Goal: Task Accomplishment & Management: Manage account settings

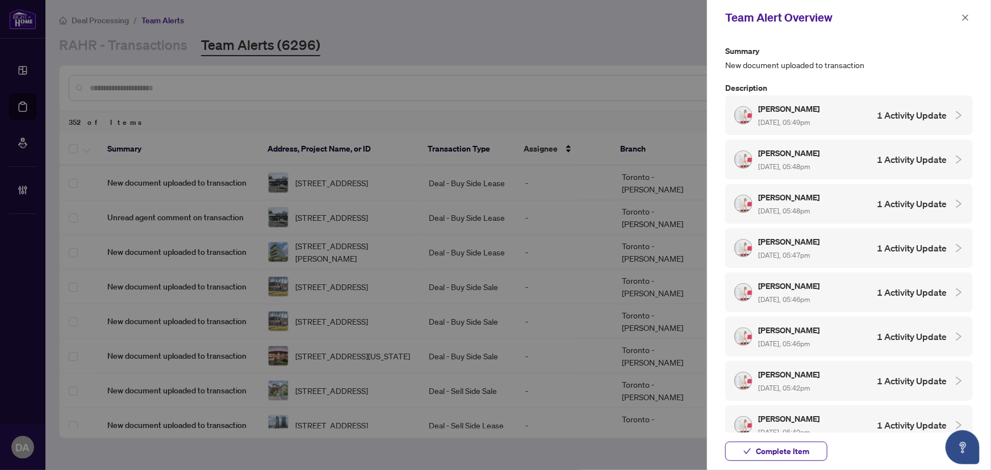
scroll to position [310, 0]
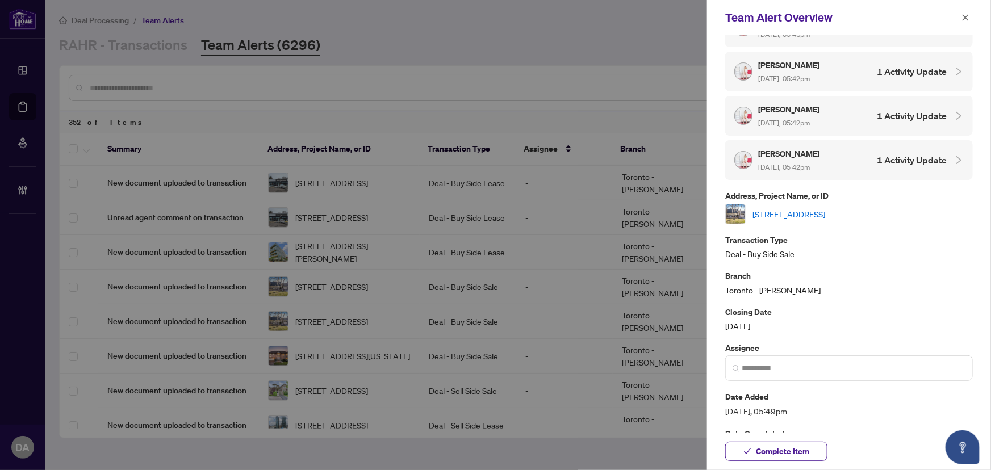
click at [826, 208] on link "[STREET_ADDRESS]" at bounding box center [789, 214] width 73 height 12
click at [969, 16] on icon "close" at bounding box center [966, 18] width 8 height 8
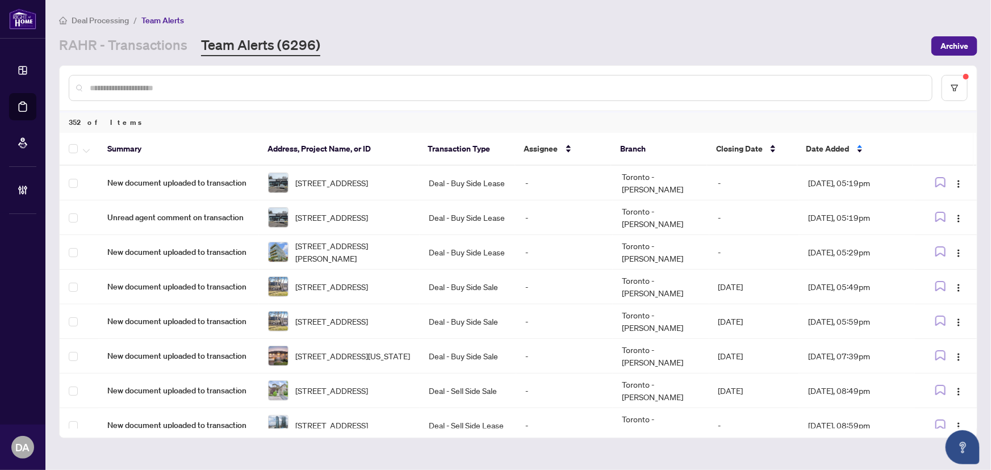
click at [281, 89] on input "text" at bounding box center [506, 88] width 833 height 12
click at [130, 51] on link "RAHR - Transactions" at bounding box center [123, 46] width 128 height 20
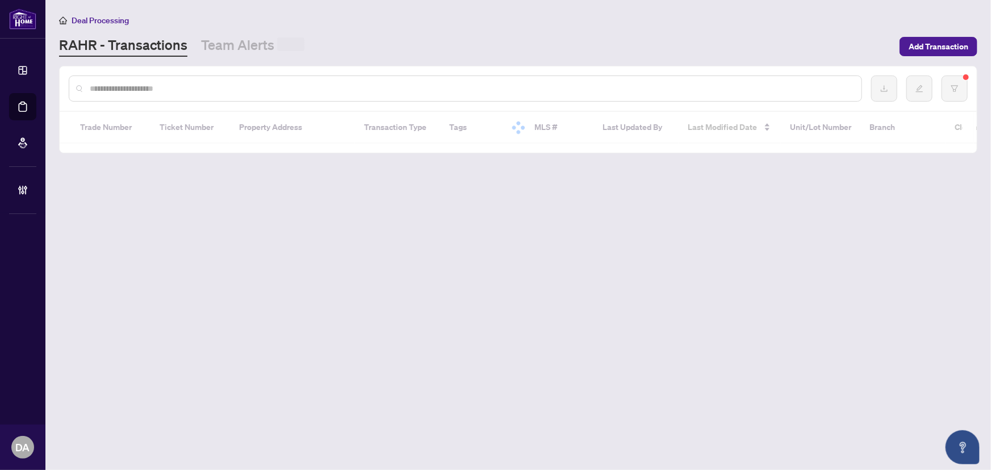
click at [134, 87] on input "text" at bounding box center [471, 88] width 763 height 12
paste input "*******"
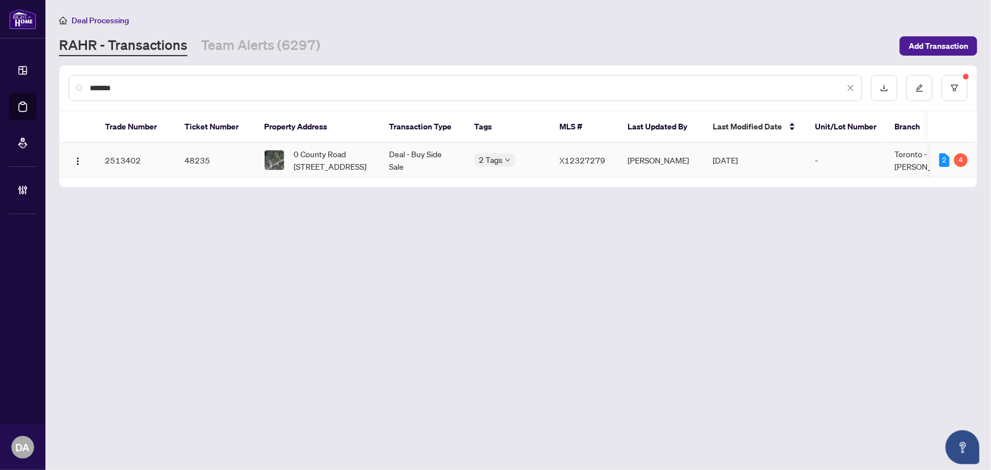
type input "*******"
click at [457, 155] on td "Deal - Buy Side Sale" at bounding box center [422, 160] width 85 height 35
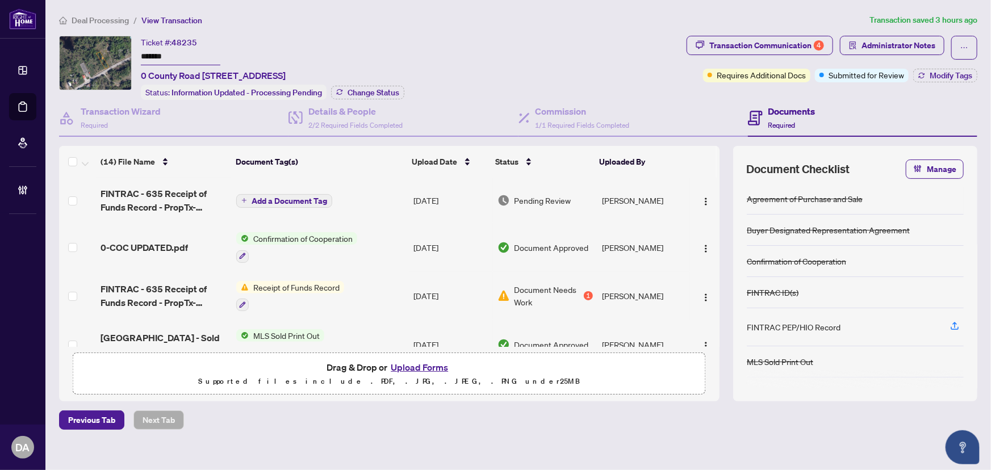
drag, startPoint x: 477, startPoint y: 183, endPoint x: 572, endPoint y: 206, distance: 98.3
click at [572, 206] on tr "FINTRAC - 635 Receipt of Funds Record - PropTx-OREA_[DATE] 12_48_21.pdf Add a D…" at bounding box center [389, 200] width 661 height 45
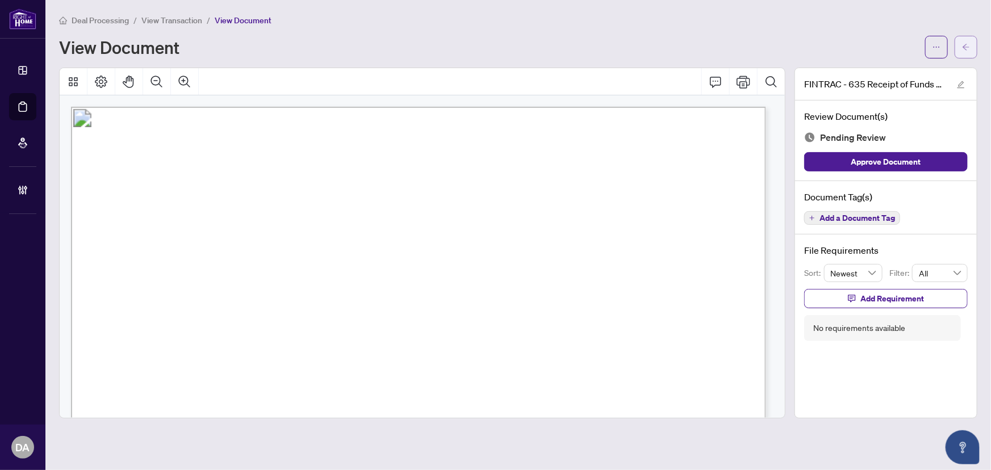
click at [965, 43] on icon "arrow-left" at bounding box center [966, 47] width 8 height 8
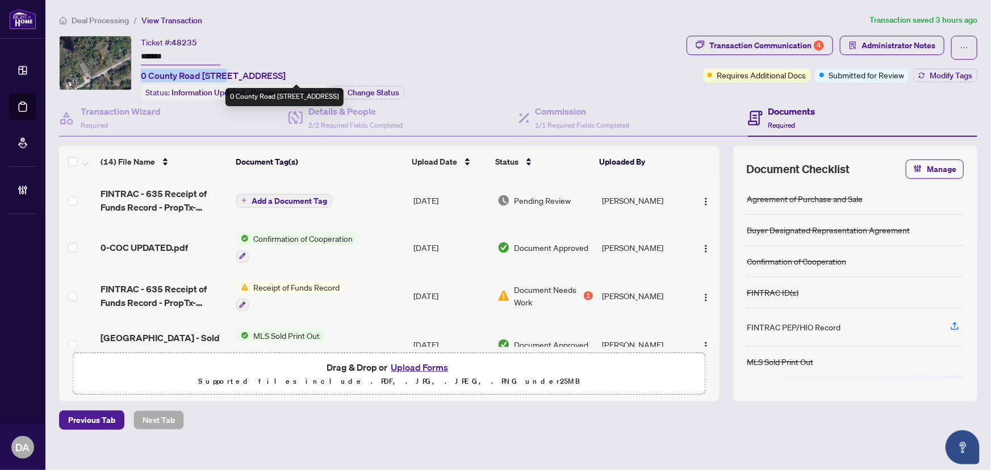
drag, startPoint x: 141, startPoint y: 74, endPoint x: 225, endPoint y: 71, distance: 83.6
click at [225, 71] on span "0 County Road [STREET_ADDRESS]" at bounding box center [213, 76] width 145 height 14
copy span "[GEOGRAPHIC_DATA]"
click at [405, 365] on button "Upload Forms" at bounding box center [419, 367] width 64 height 15
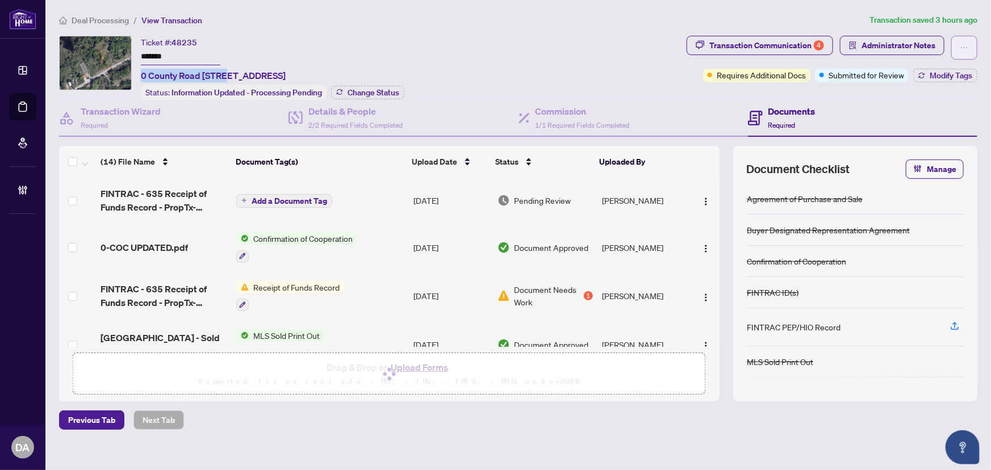
click at [952, 45] on button "button" at bounding box center [965, 48] width 26 height 24
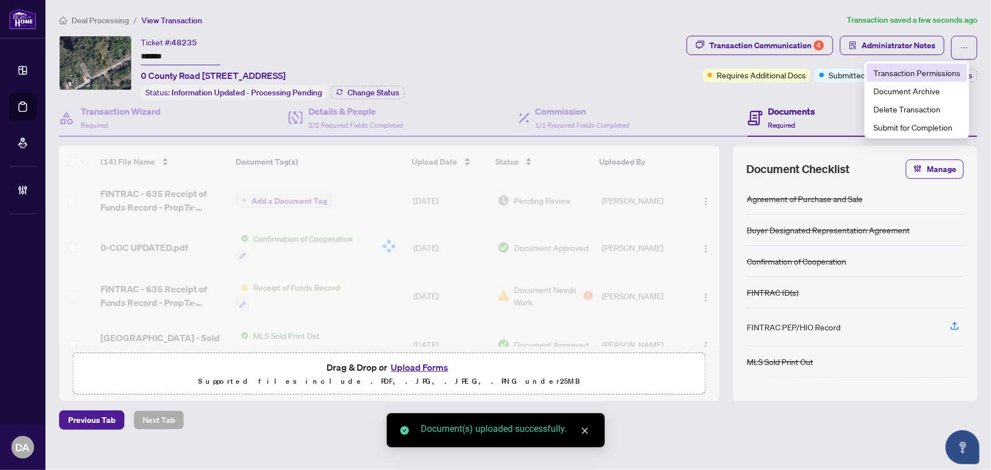
click at [910, 70] on span "Transaction Permissions" at bounding box center [917, 72] width 87 height 12
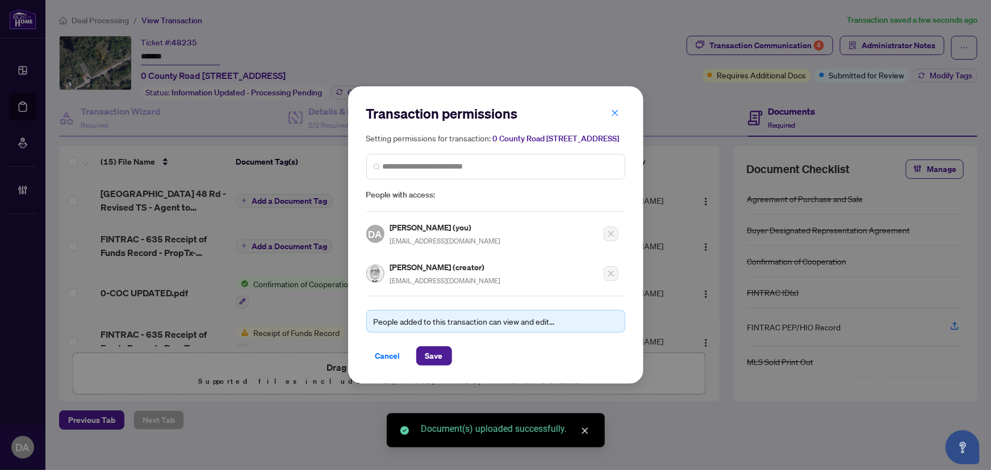
click at [416, 284] on span "[EMAIL_ADDRESS][DOMAIN_NAME]" at bounding box center [445, 281] width 111 height 9
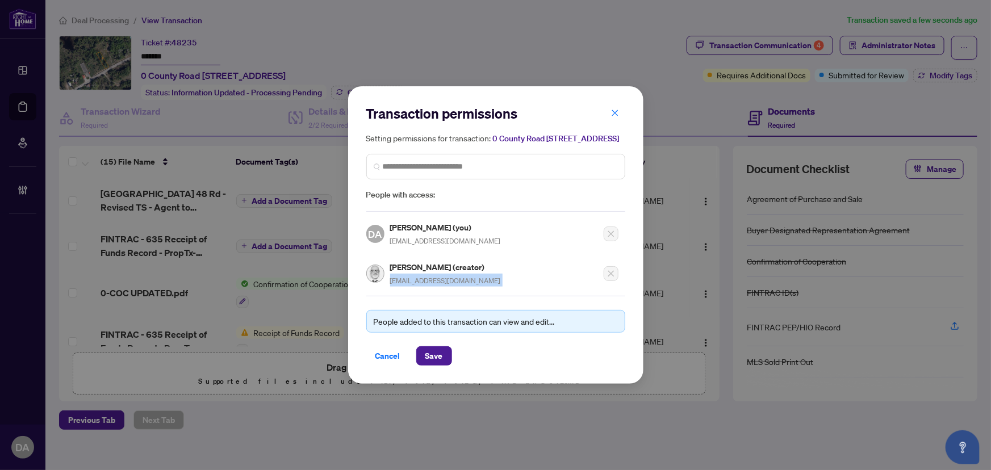
copy div "[EMAIL_ADDRESS][DOMAIN_NAME]"
click at [616, 104] on span "button" at bounding box center [615, 113] width 8 height 18
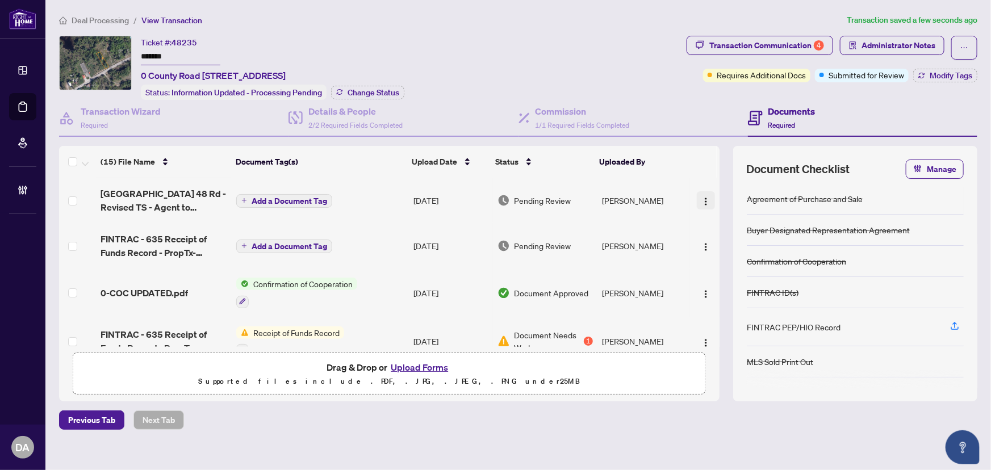
click at [702, 198] on img "button" at bounding box center [706, 201] width 9 height 9
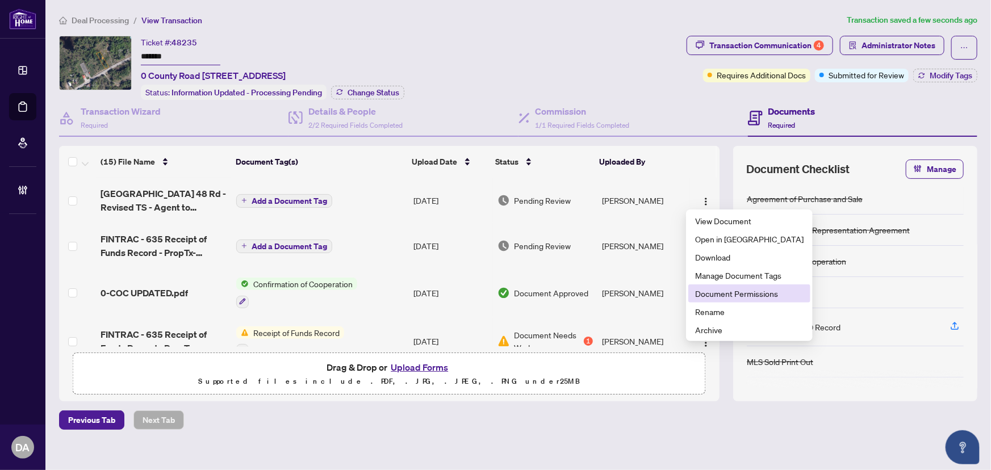
click at [721, 291] on span "Document Permissions" at bounding box center [749, 293] width 109 height 12
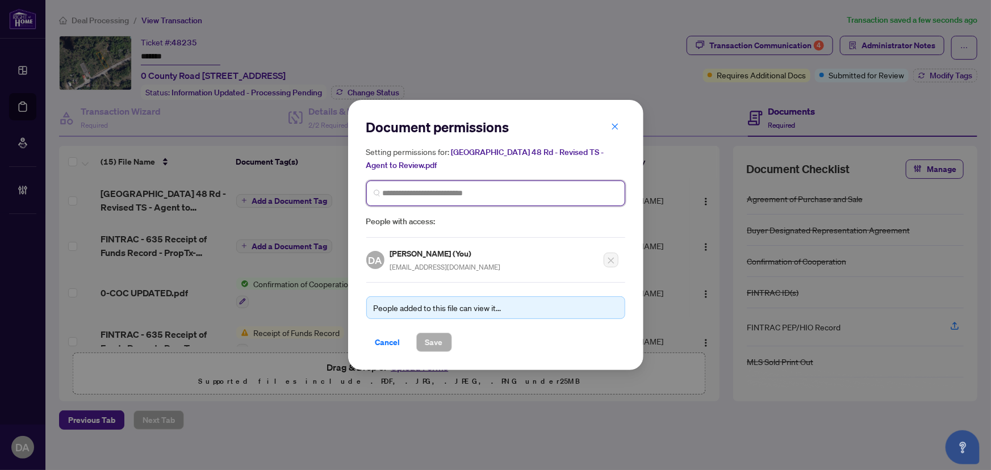
click at [532, 194] on input "search" at bounding box center [500, 193] width 235 height 12
paste input "**********"
type input "**********"
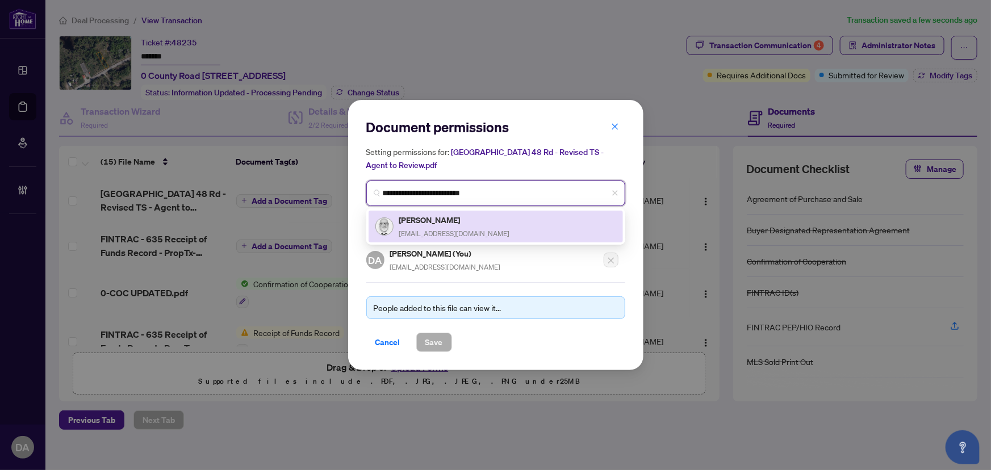
click at [451, 230] on span "[EMAIL_ADDRESS][DOMAIN_NAME]" at bounding box center [454, 234] width 111 height 9
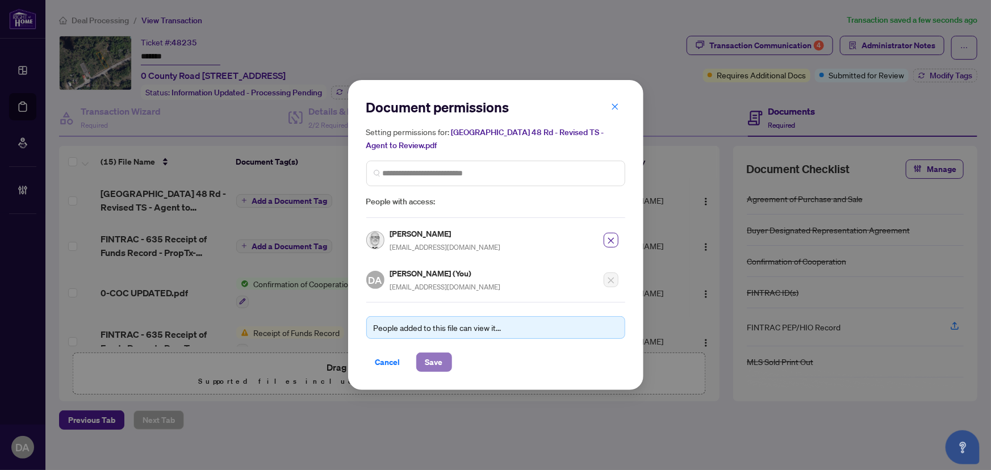
click at [436, 366] on span "Save" at bounding box center [435, 362] width 18 height 18
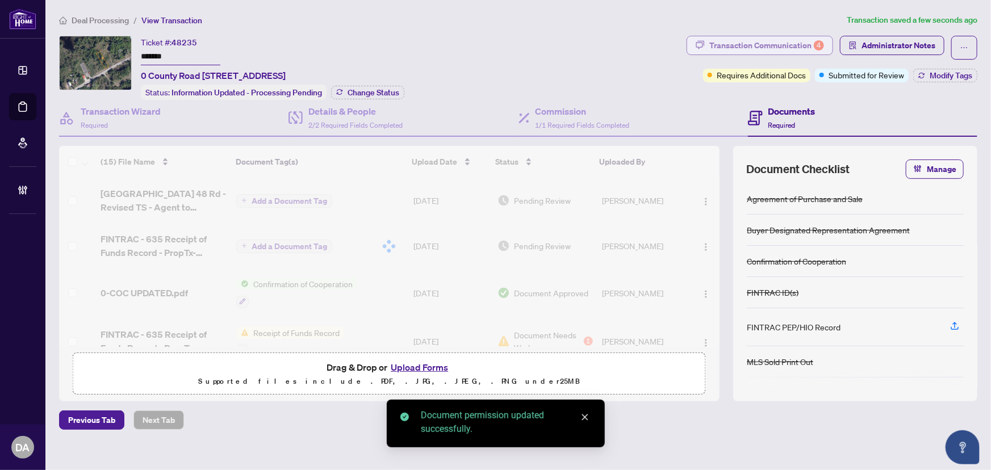
click at [814, 44] on div "4" at bounding box center [819, 45] width 10 height 10
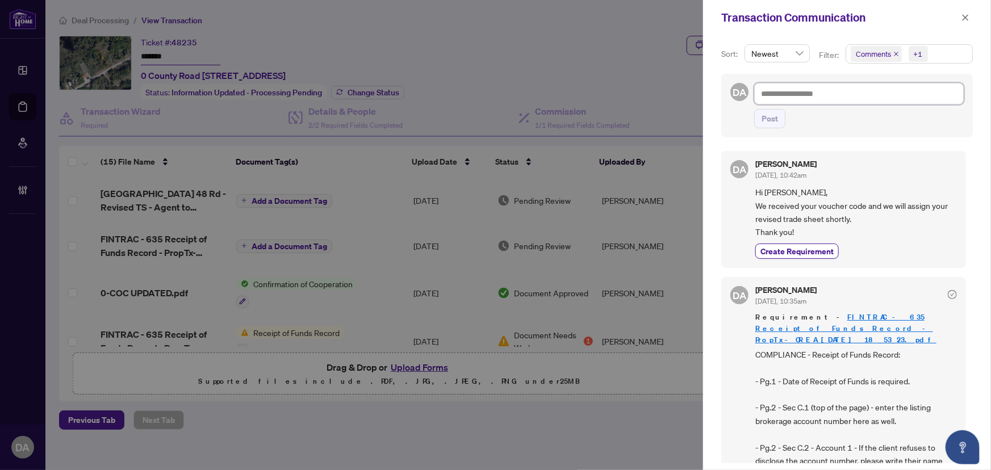
click at [864, 91] on textarea at bounding box center [860, 94] width 210 height 22
click at [853, 99] on textarea at bounding box center [860, 94] width 210 height 22
paste textarea "**********"
click at [853, 99] on textarea "**********" at bounding box center [860, 94] width 210 height 22
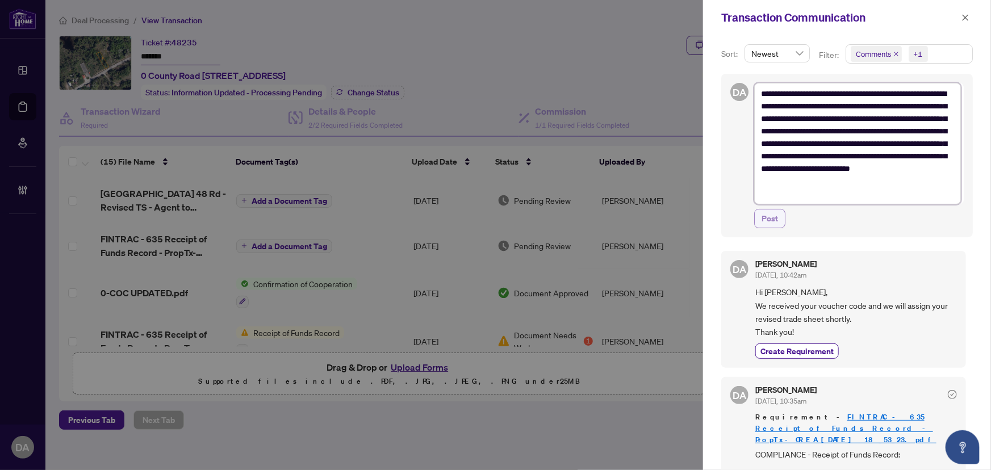
type textarea "**********"
click at [781, 216] on button "Post" at bounding box center [770, 218] width 31 height 19
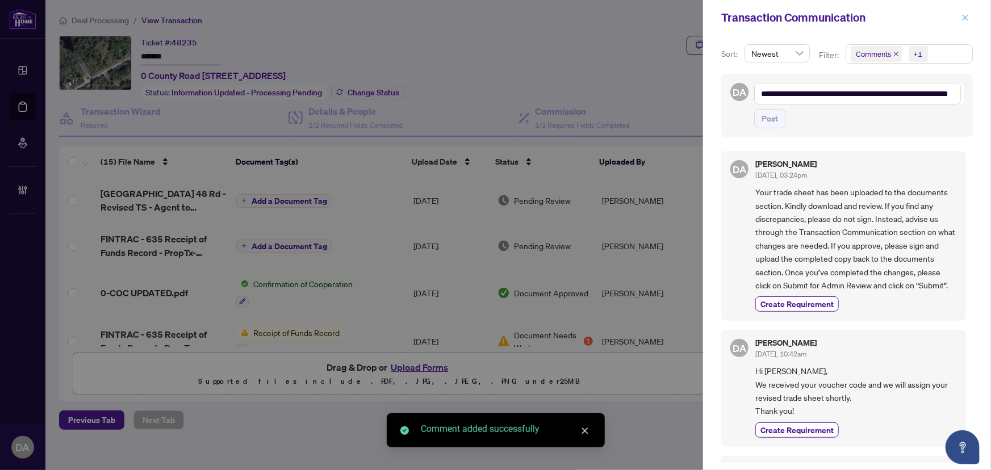
click at [973, 12] on button "button" at bounding box center [965, 18] width 15 height 14
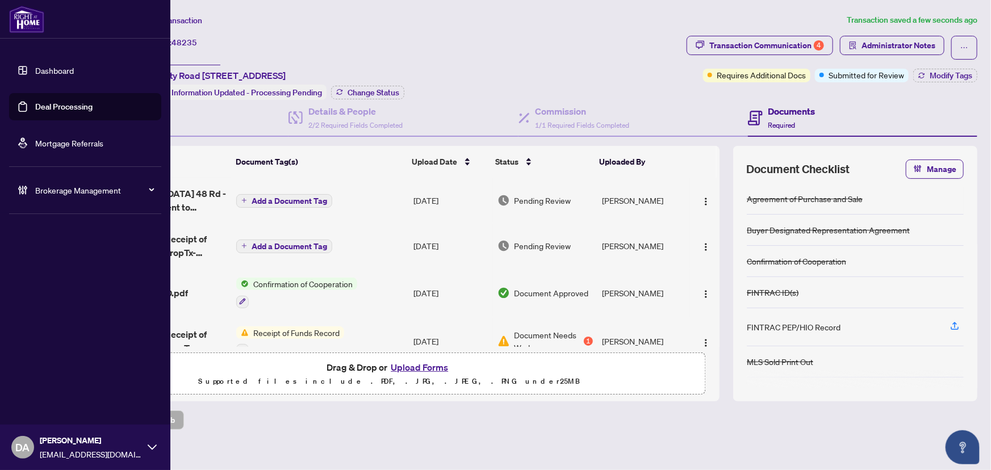
click at [35, 111] on link "Deal Processing" at bounding box center [63, 107] width 57 height 10
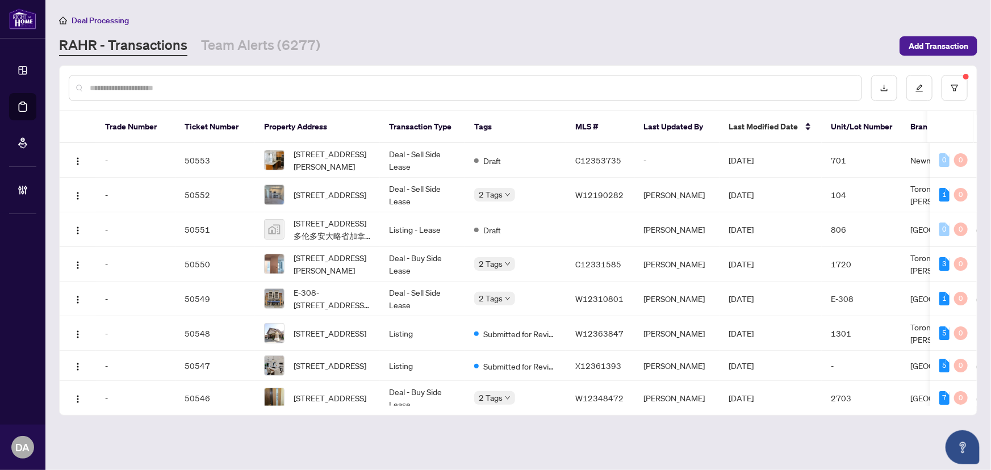
click at [202, 87] on input "text" at bounding box center [471, 88] width 763 height 12
paste input "**********"
type input "**********"
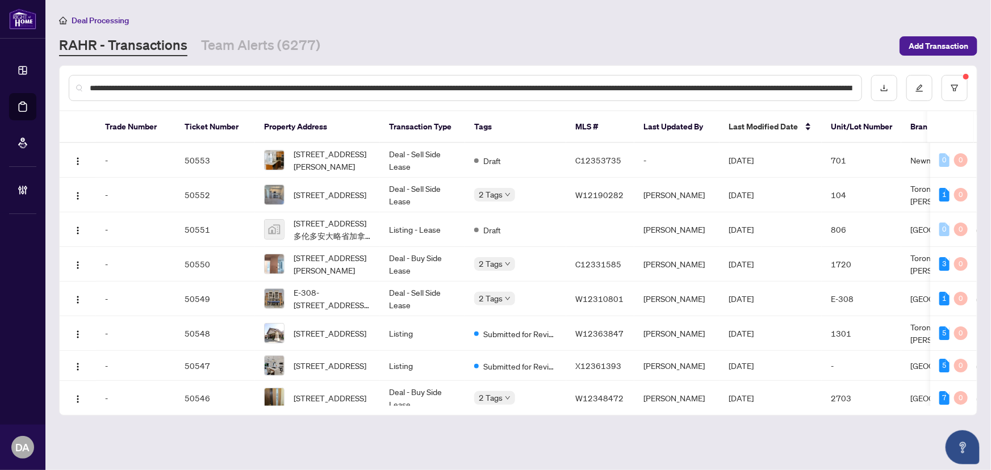
scroll to position [0, 753]
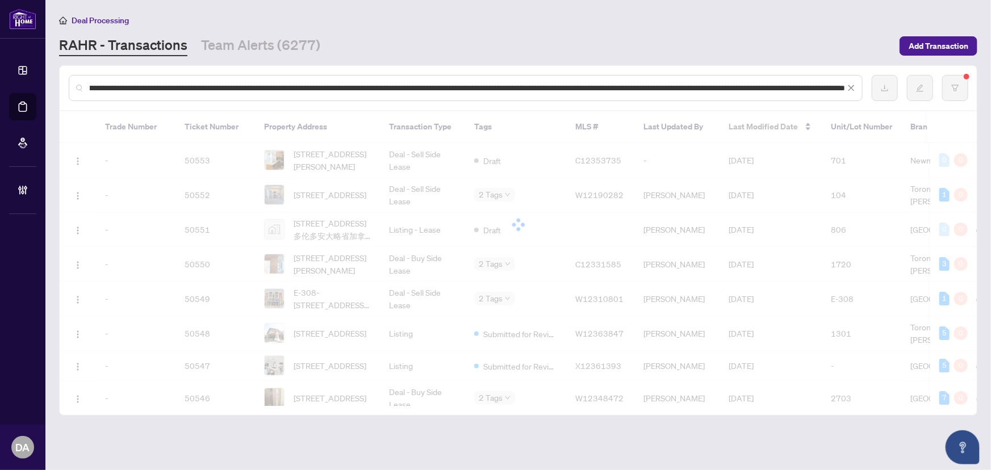
click at [203, 83] on input "**********" at bounding box center [468, 88] width 756 height 12
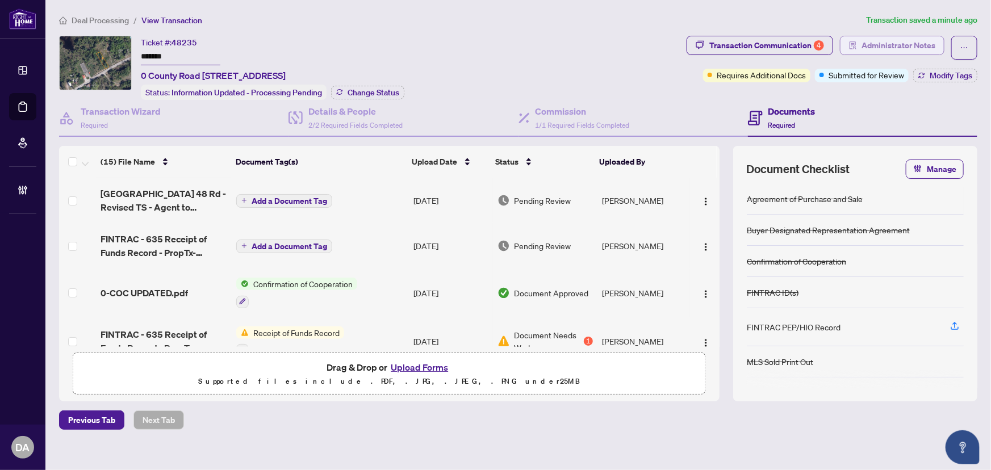
click at [852, 44] on button "Administrator Notes" at bounding box center [892, 45] width 105 height 19
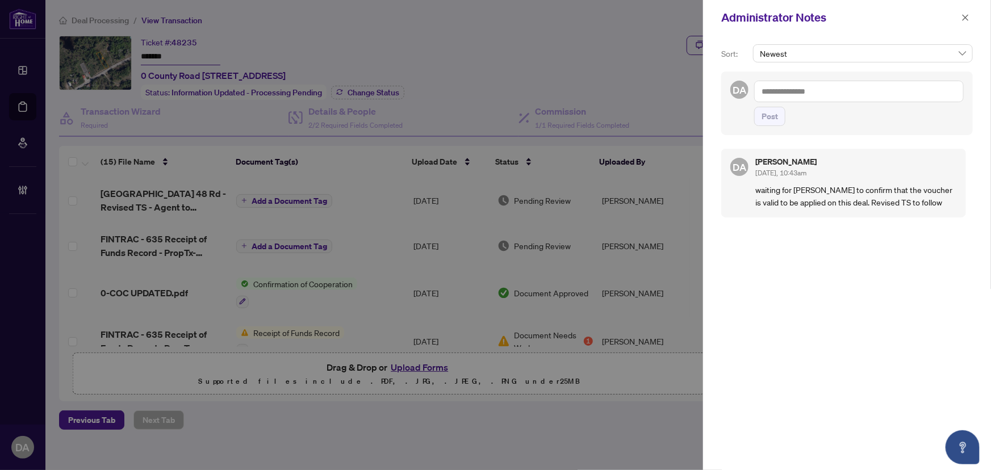
drag, startPoint x: 854, startPoint y: 90, endPoint x: 841, endPoint y: 90, distance: 12.5
click at [853, 91] on textarea at bounding box center [860, 92] width 210 height 22
type textarea "**********"
click at [767, 115] on span "Post" at bounding box center [770, 116] width 16 height 18
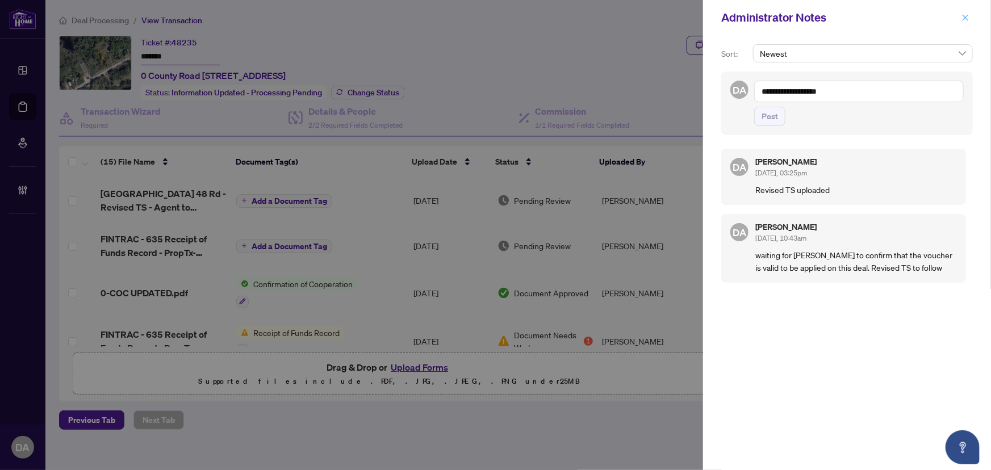
click at [970, 14] on button "button" at bounding box center [965, 18] width 15 height 14
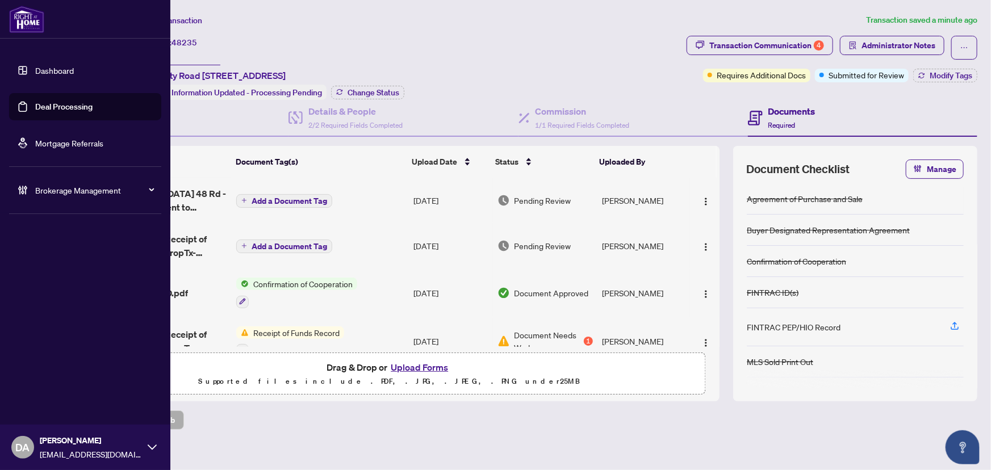
drag, startPoint x: 27, startPoint y: 102, endPoint x: 90, endPoint y: 93, distance: 63.7
click at [35, 102] on link "Deal Processing" at bounding box center [63, 107] width 57 height 10
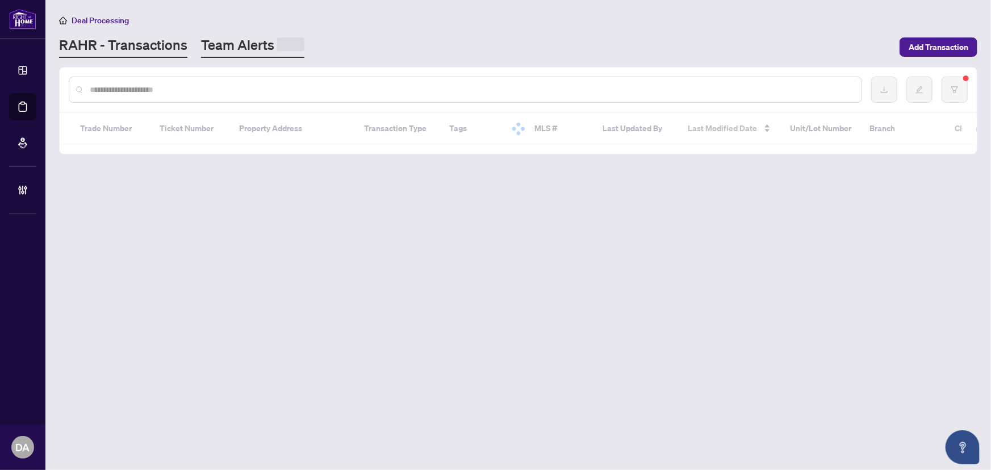
click at [252, 45] on link "Team Alerts" at bounding box center [252, 47] width 103 height 22
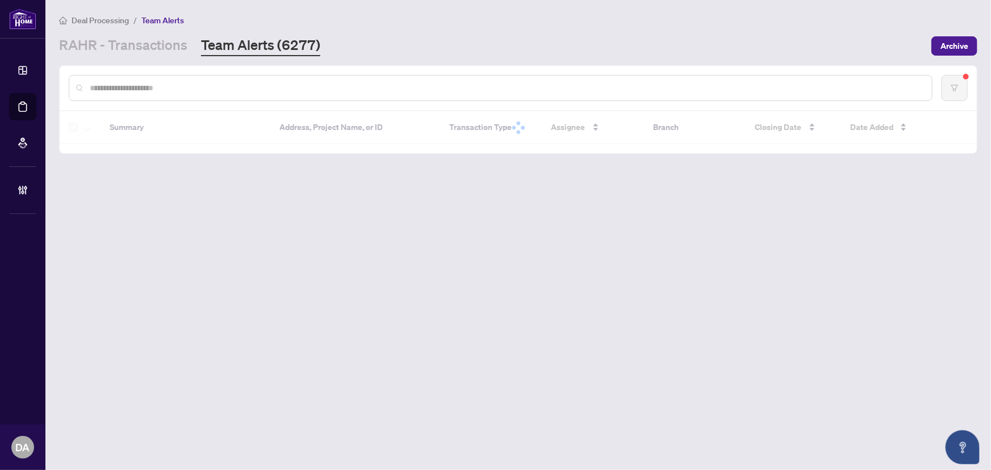
click at [281, 91] on input "text" at bounding box center [506, 88] width 833 height 12
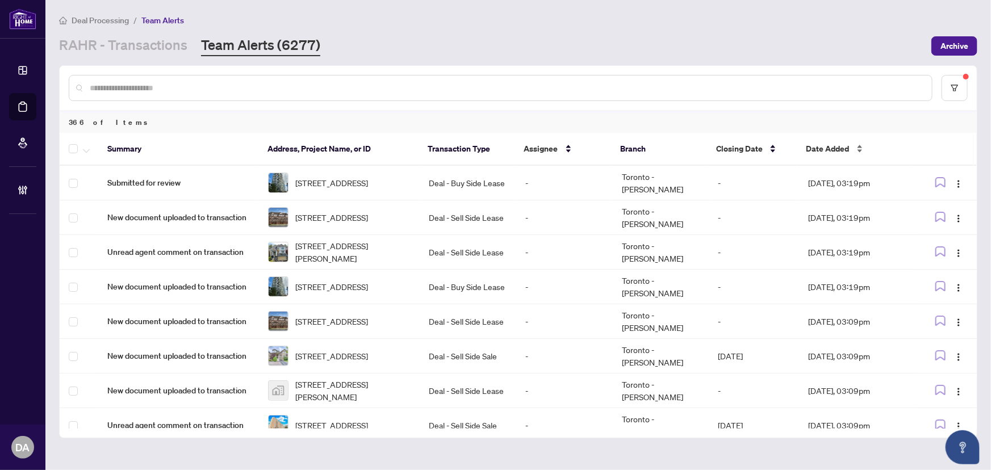
click at [843, 144] on span "Date Added" at bounding box center [828, 149] width 43 height 12
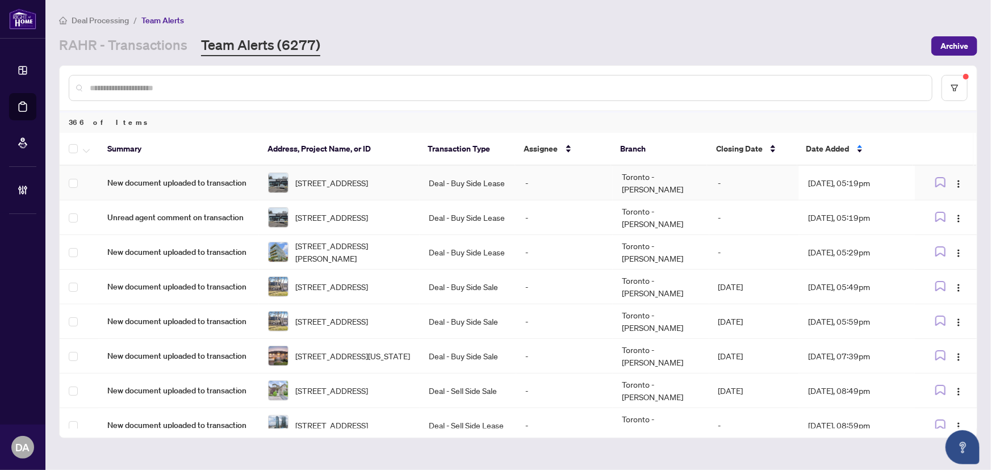
click at [505, 176] on td "Deal - Buy Side Lease" at bounding box center [468, 183] width 97 height 35
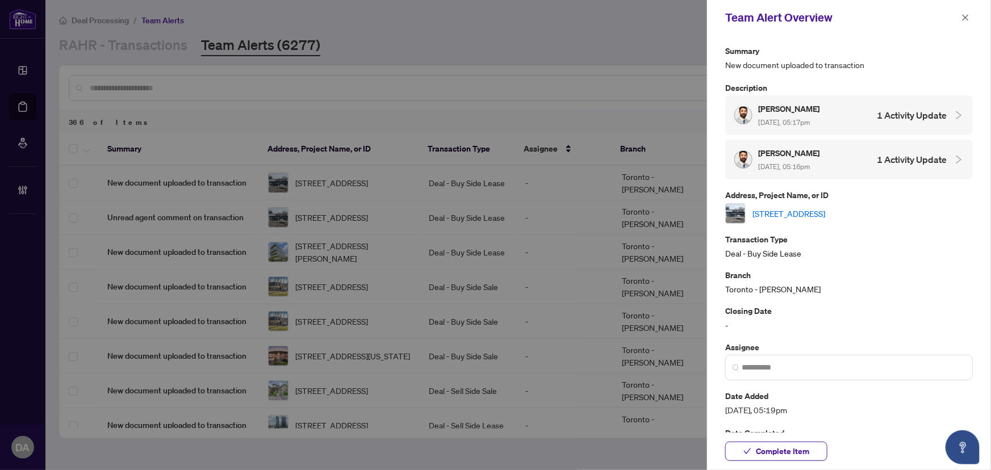
click at [963, 17] on icon "close" at bounding box center [966, 18] width 8 height 8
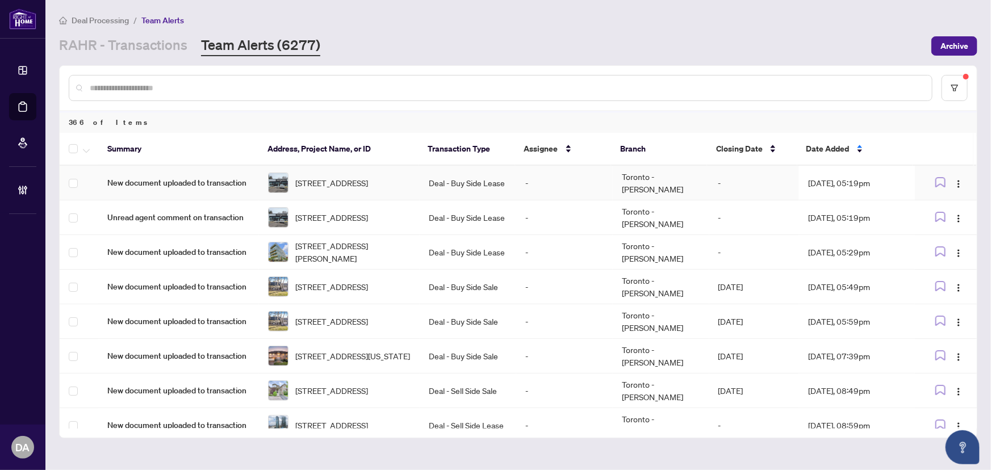
click at [642, 185] on td "Toronto - [PERSON_NAME]" at bounding box center [661, 183] width 97 height 35
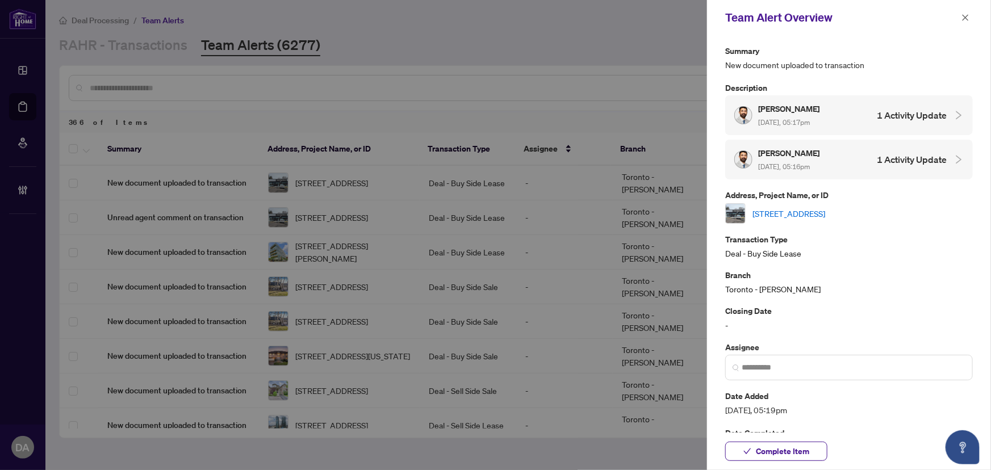
click at [826, 210] on link "[STREET_ADDRESS]" at bounding box center [789, 213] width 73 height 12
click at [757, 452] on span "Complete Item" at bounding box center [782, 452] width 53 height 18
click at [965, 18] on icon "close" at bounding box center [966, 17] width 6 height 6
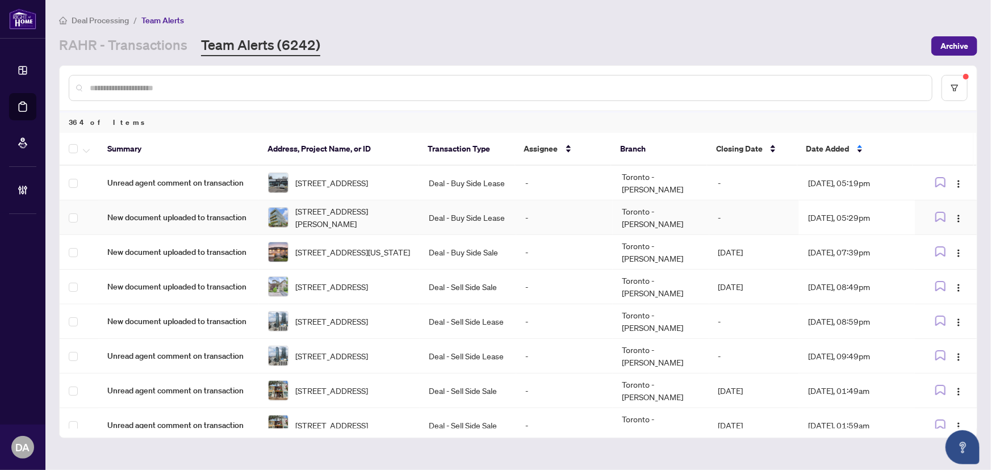
click at [436, 218] on td "Deal - Buy Side Lease" at bounding box center [468, 218] width 97 height 35
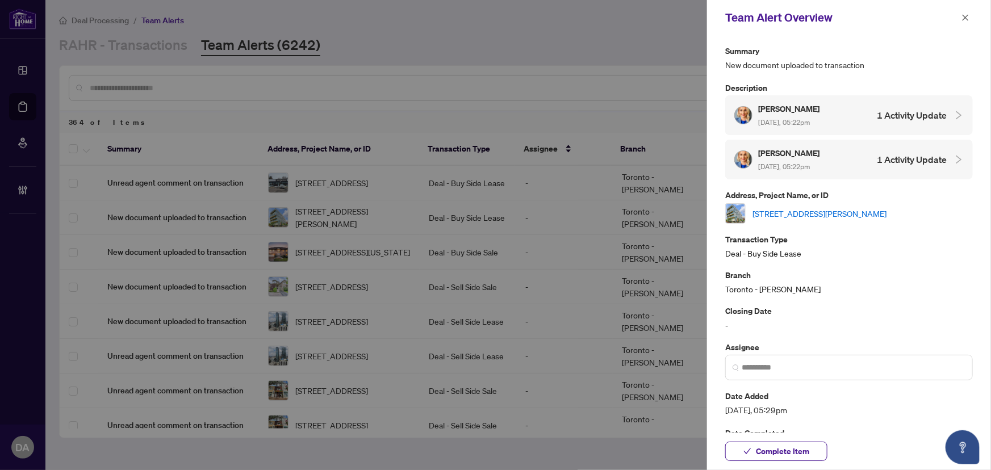
click at [765, 207] on link "[STREET_ADDRESS][PERSON_NAME]" at bounding box center [820, 213] width 134 height 12
click at [798, 364] on input "search" at bounding box center [854, 368] width 224 height 12
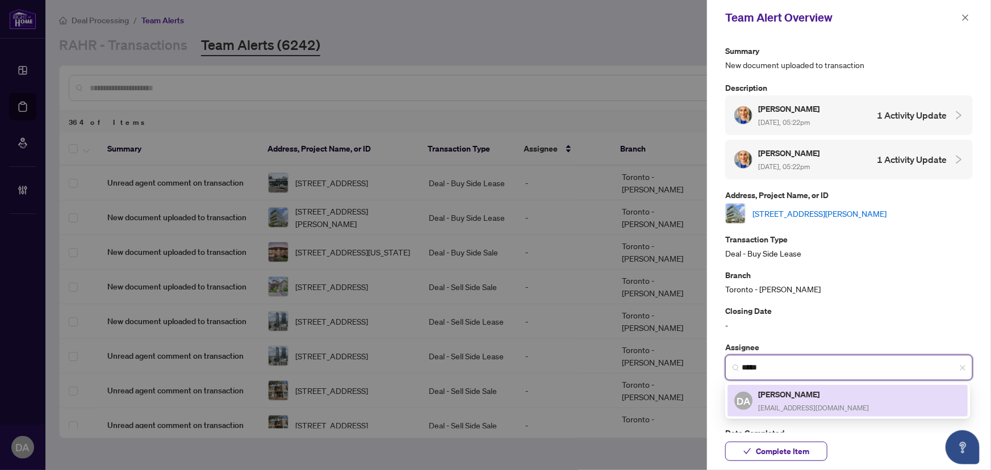
click at [876, 398] on div "DA [PERSON_NAME] [EMAIL_ADDRESS][DOMAIN_NAME]" at bounding box center [848, 401] width 227 height 26
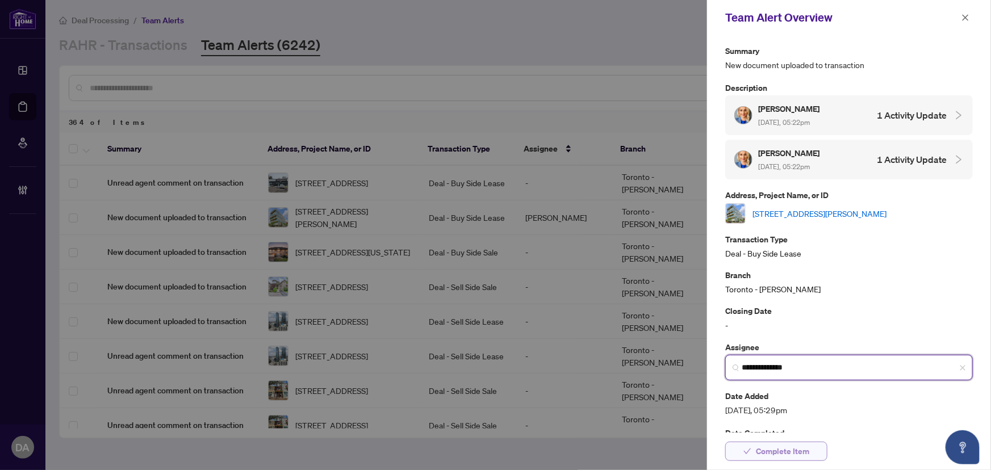
type input "**********"
click at [757, 444] on span "Complete Item" at bounding box center [782, 452] width 53 height 18
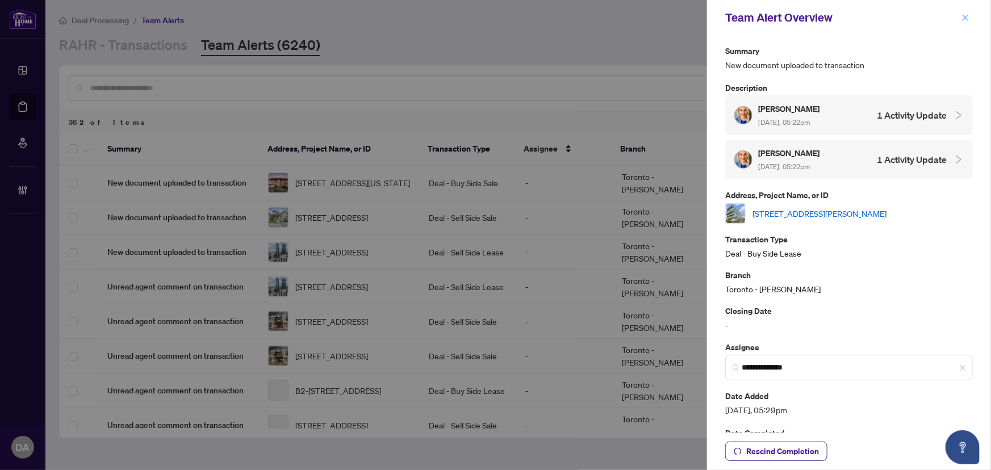
click at [966, 12] on span "button" at bounding box center [966, 18] width 8 height 18
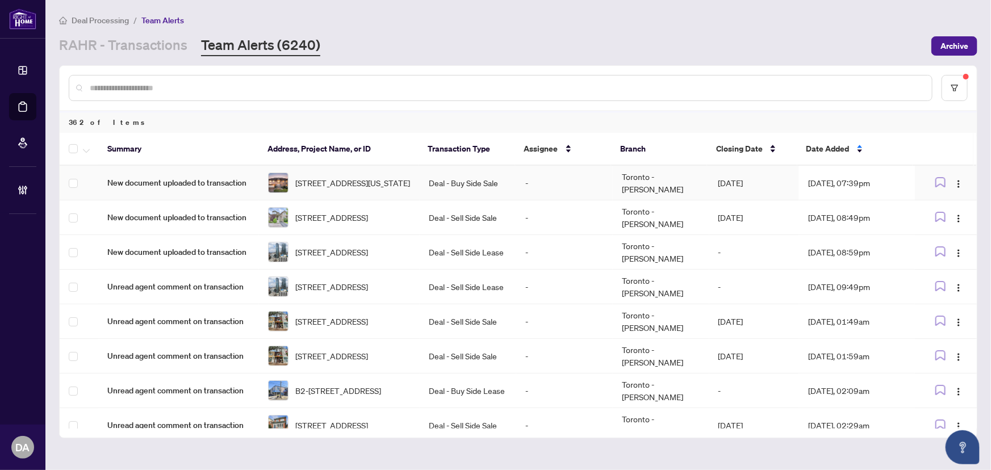
click at [402, 177] on span "[STREET_ADDRESS][US_STATE]" at bounding box center [352, 183] width 115 height 12
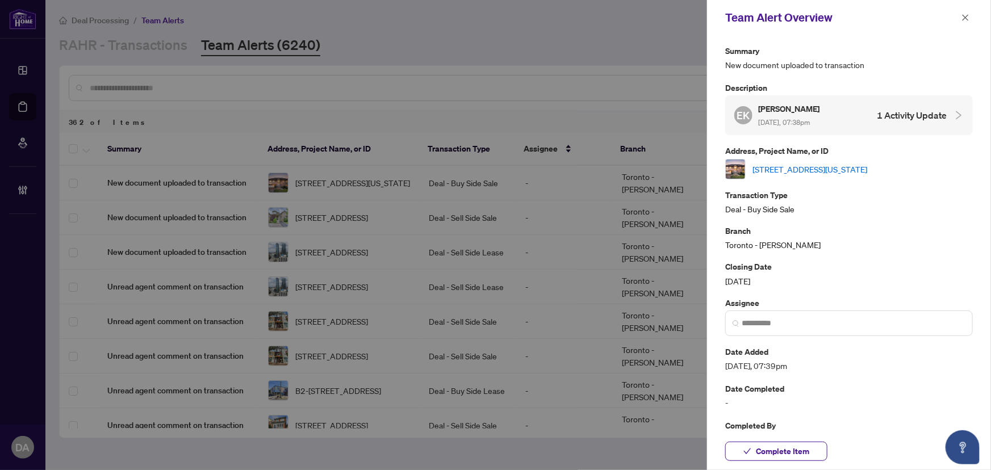
click at [799, 170] on link "[STREET_ADDRESS][US_STATE]" at bounding box center [810, 169] width 115 height 12
click at [790, 331] on span at bounding box center [850, 324] width 248 height 26
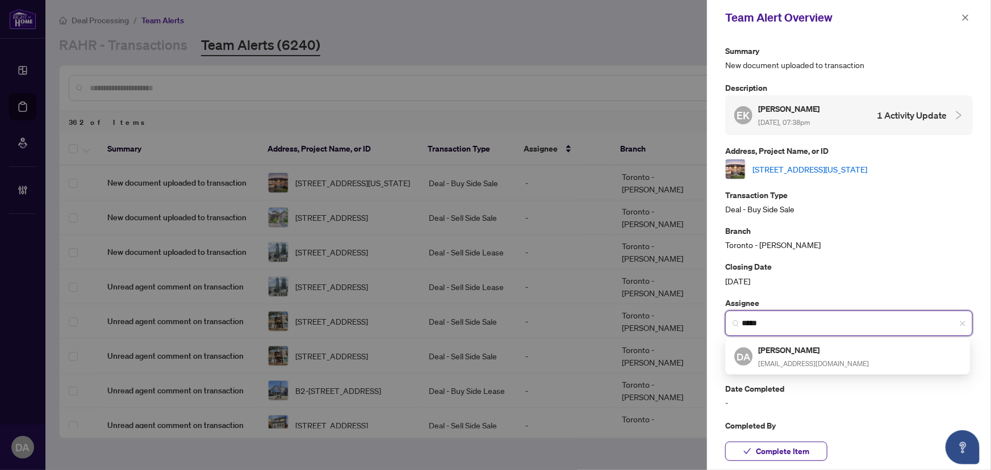
click at [804, 349] on h5 "[PERSON_NAME]" at bounding box center [813, 350] width 111 height 13
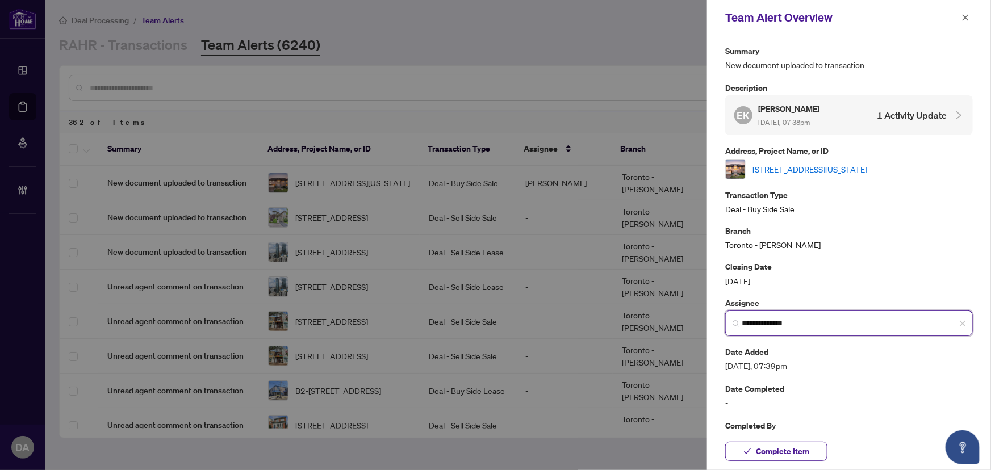
type input "**********"
drag, startPoint x: 810, startPoint y: 433, endPoint x: 818, endPoint y: 461, distance: 29.5
click at [810, 434] on div "Complete Item" at bounding box center [849, 451] width 284 height 37
click at [818, 461] on div "Complete Item" at bounding box center [849, 451] width 284 height 37
drag, startPoint x: 818, startPoint y: 447, endPoint x: 878, endPoint y: 282, distance: 176.0
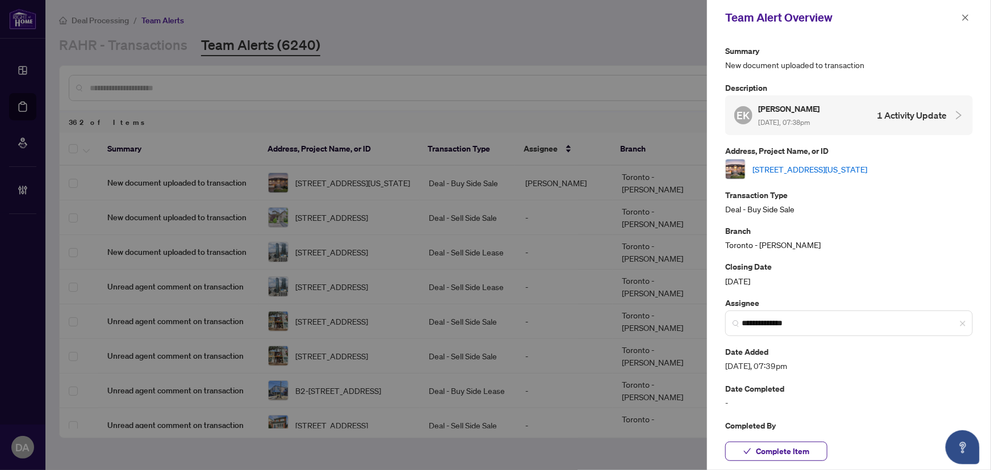
click at [818, 447] on button "Complete Item" at bounding box center [777, 451] width 102 height 19
click at [974, 15] on div "Team Alert Overview" at bounding box center [849, 17] width 284 height 35
click at [966, 22] on span "button" at bounding box center [966, 18] width 8 height 18
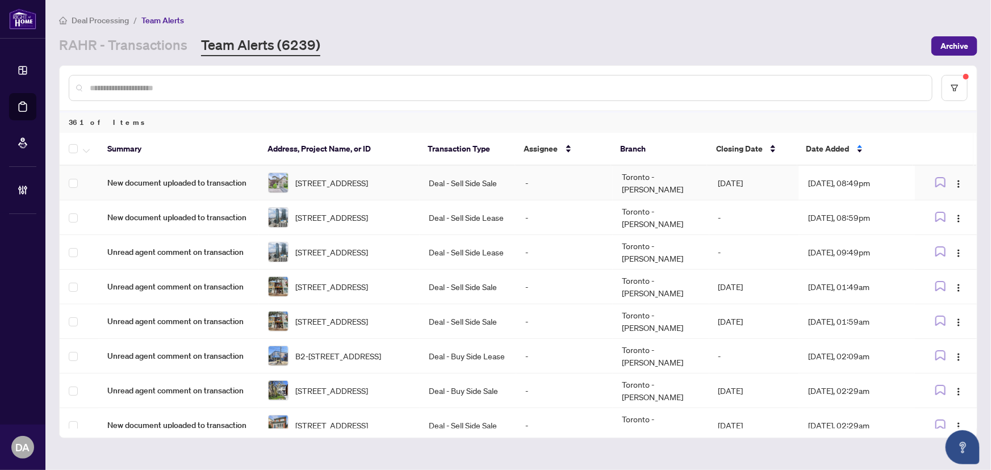
click at [451, 186] on td "Deal - Sell Side Sale" at bounding box center [468, 183] width 97 height 35
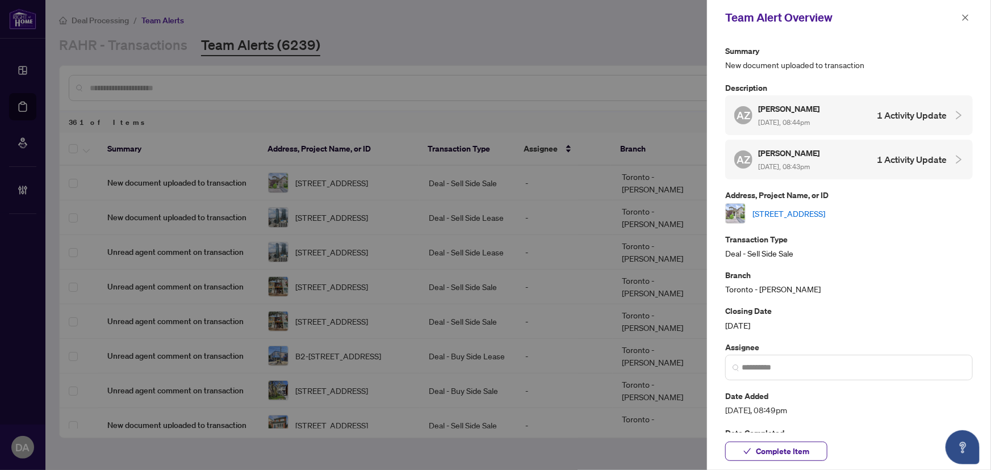
click at [778, 211] on link "[STREET_ADDRESS]" at bounding box center [789, 213] width 73 height 12
click at [793, 459] on span "Complete Item" at bounding box center [782, 452] width 53 height 18
click at [981, 16] on div "Team Alert Overview" at bounding box center [849, 17] width 284 height 35
click at [966, 18] on icon "close" at bounding box center [966, 17] width 6 height 6
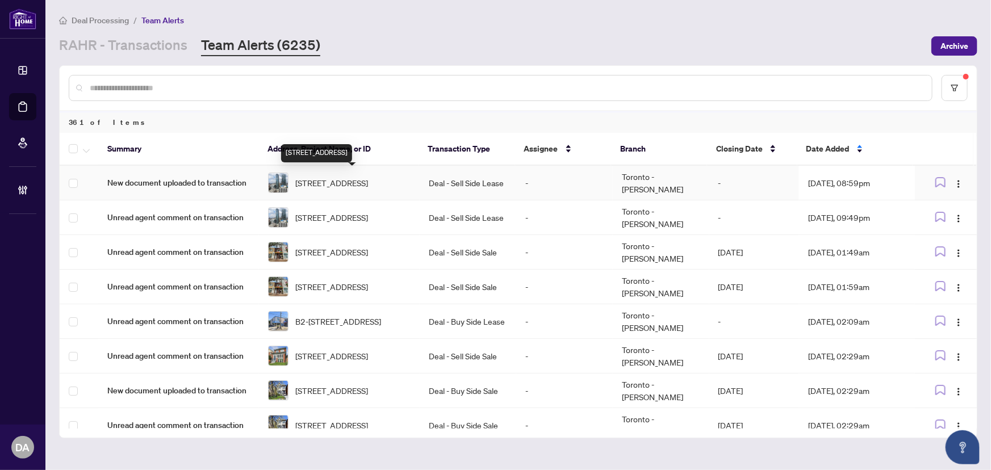
click at [368, 186] on span "[STREET_ADDRESS]" at bounding box center [331, 183] width 73 height 12
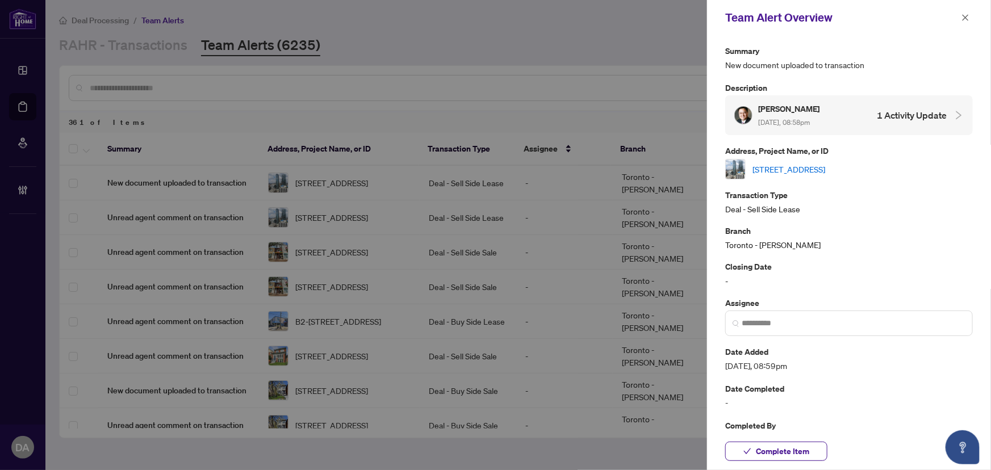
click at [778, 164] on link "[STREET_ADDRESS]" at bounding box center [789, 169] width 73 height 12
click at [800, 320] on input "search" at bounding box center [854, 324] width 224 height 12
click at [803, 455] on span "Complete Item" at bounding box center [782, 452] width 53 height 18
click at [967, 15] on icon "close" at bounding box center [966, 18] width 8 height 8
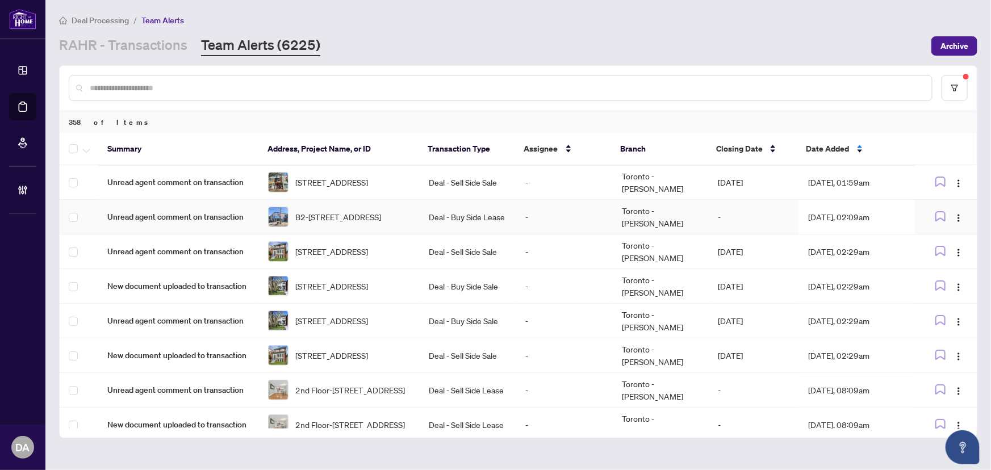
scroll to position [51, 0]
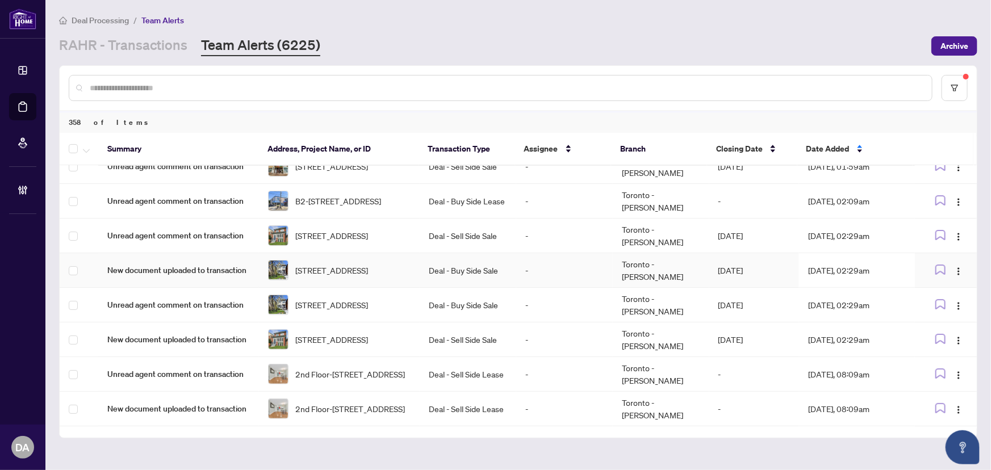
click at [393, 289] on td "[STREET_ADDRESS]" at bounding box center [339, 305] width 161 height 35
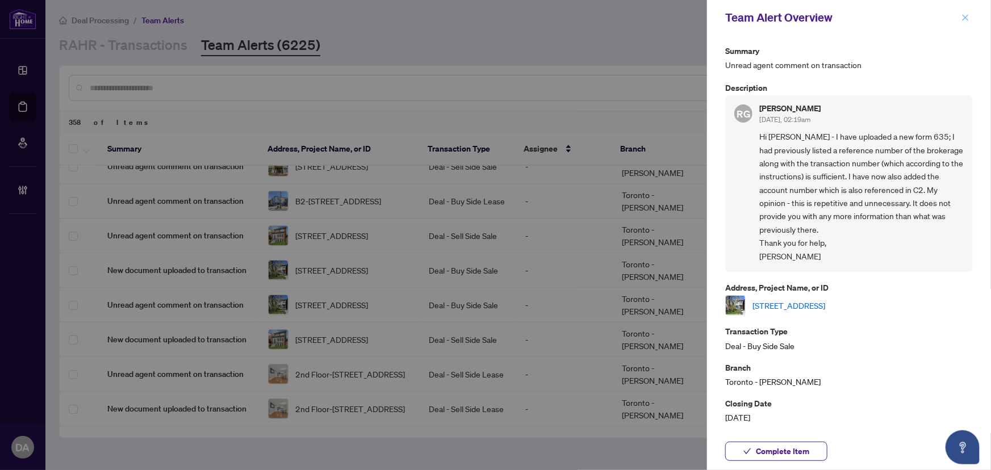
click at [964, 16] on icon "close" at bounding box center [966, 18] width 8 height 8
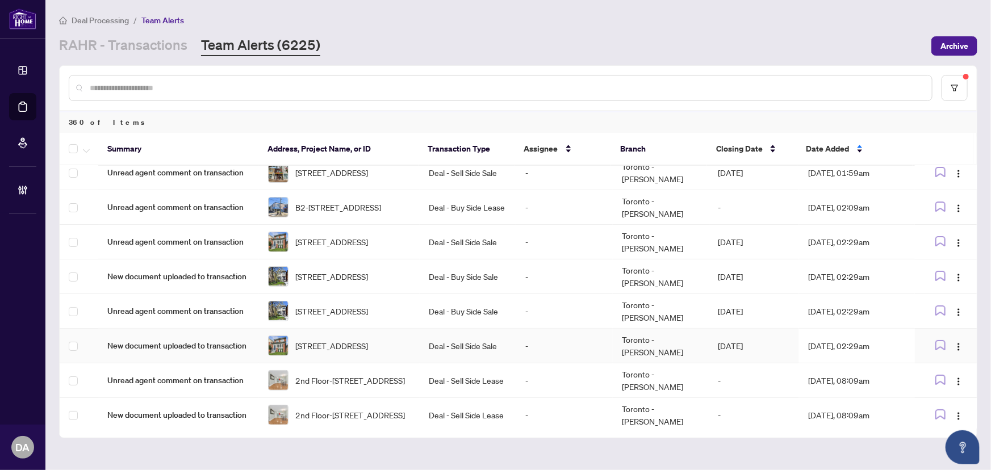
scroll to position [0, 0]
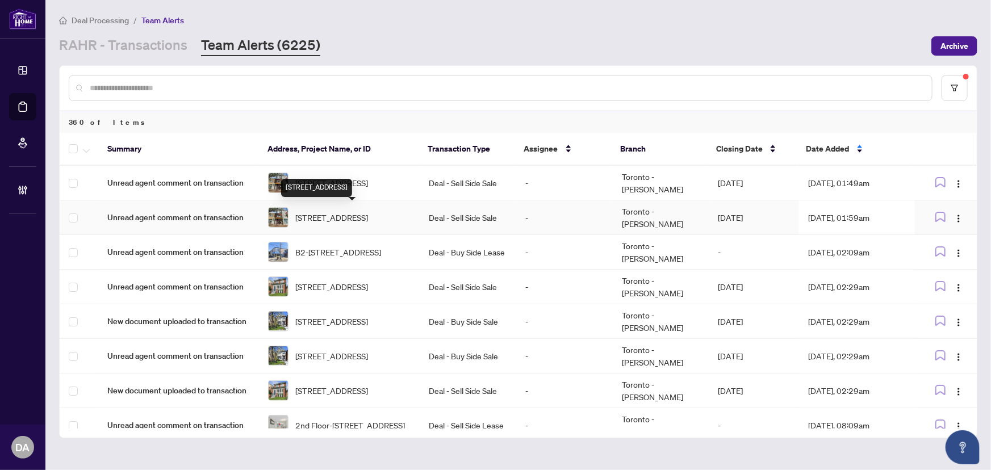
click at [424, 184] on body "Dashboard Deal Processing Mortgage Referrals Brokerage Management DA [PERSON_NA…" at bounding box center [495, 235] width 991 height 470
click at [668, 184] on td "Toronto - [PERSON_NAME]" at bounding box center [661, 183] width 97 height 35
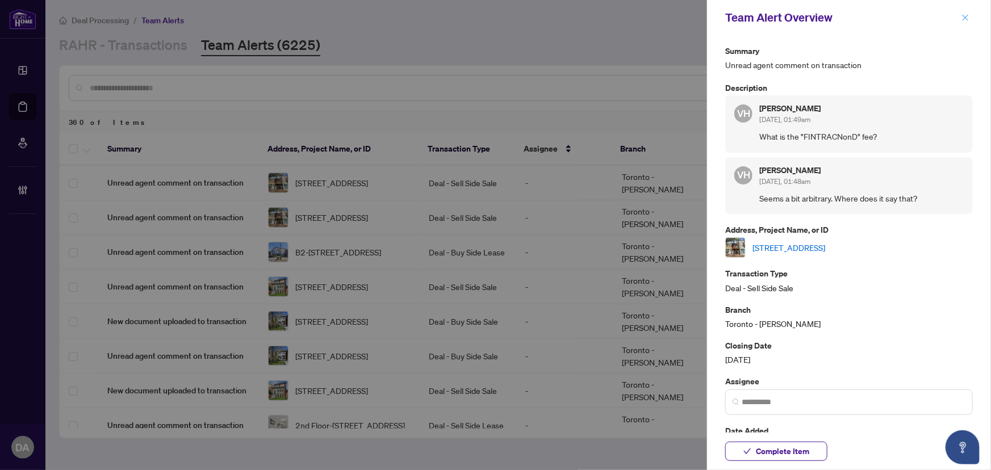
click at [969, 18] on icon "close" at bounding box center [966, 18] width 8 height 8
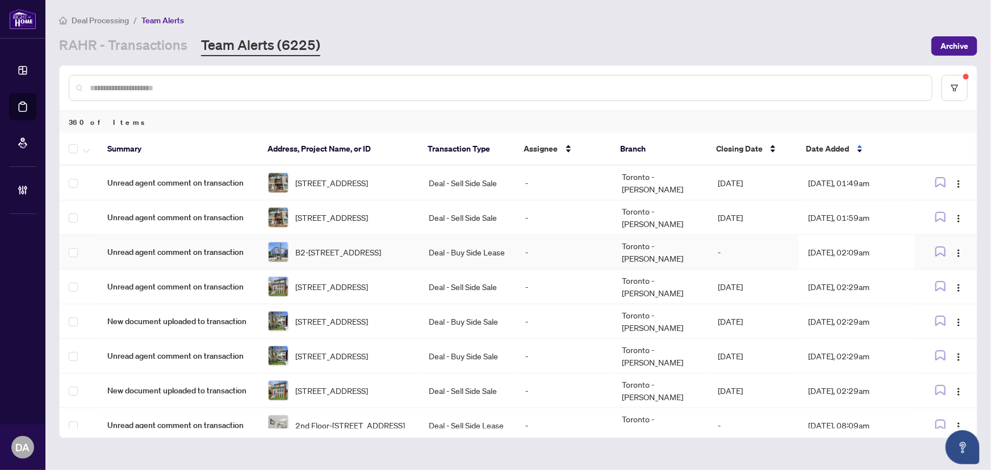
click at [367, 250] on span "B2-[STREET_ADDRESS]" at bounding box center [338, 252] width 86 height 12
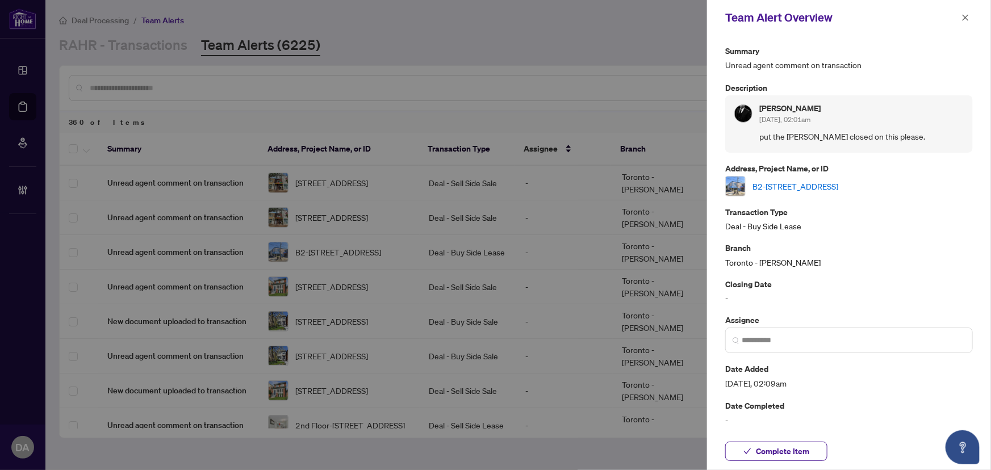
click at [839, 190] on link "B2-[STREET_ADDRESS]" at bounding box center [796, 186] width 86 height 12
click at [869, 351] on span at bounding box center [850, 341] width 248 height 26
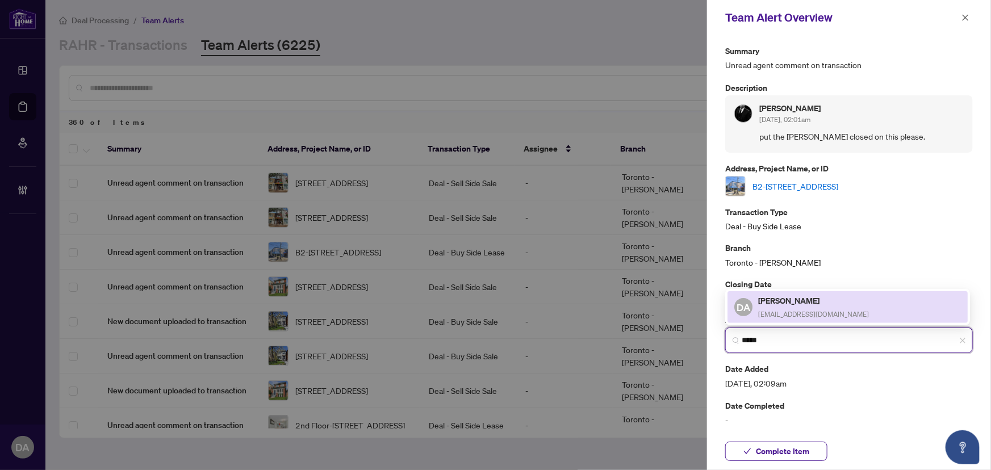
click at [861, 312] on div "DA [PERSON_NAME] [EMAIL_ADDRESS][DOMAIN_NAME]" at bounding box center [848, 307] width 227 height 26
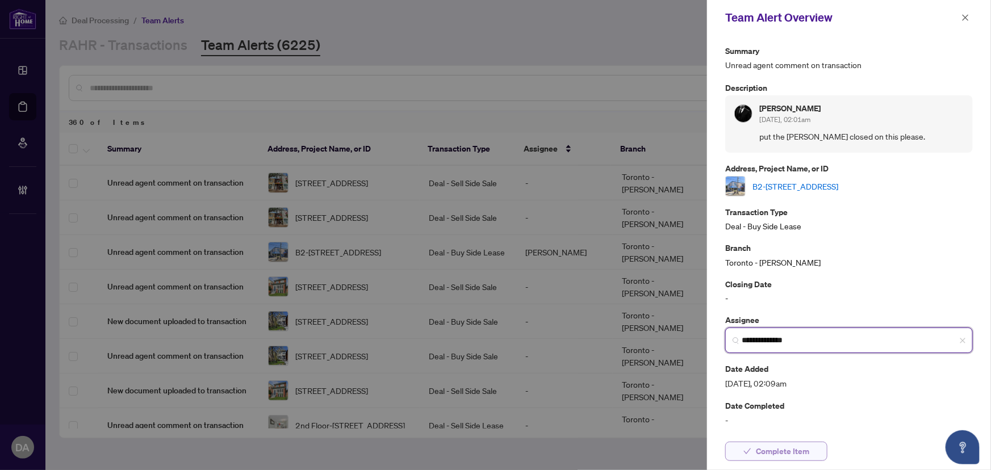
type input "**********"
click at [781, 442] on button "Complete Item" at bounding box center [777, 451] width 102 height 19
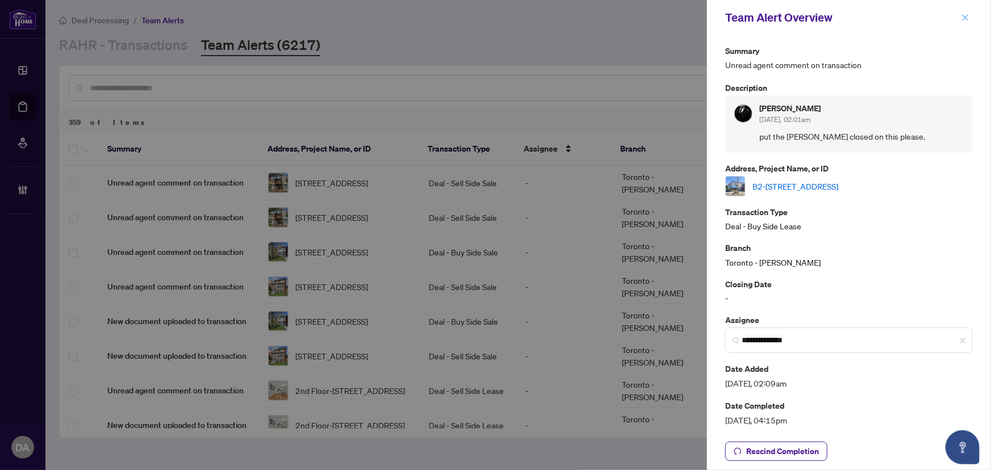
click at [971, 11] on button "button" at bounding box center [965, 18] width 15 height 14
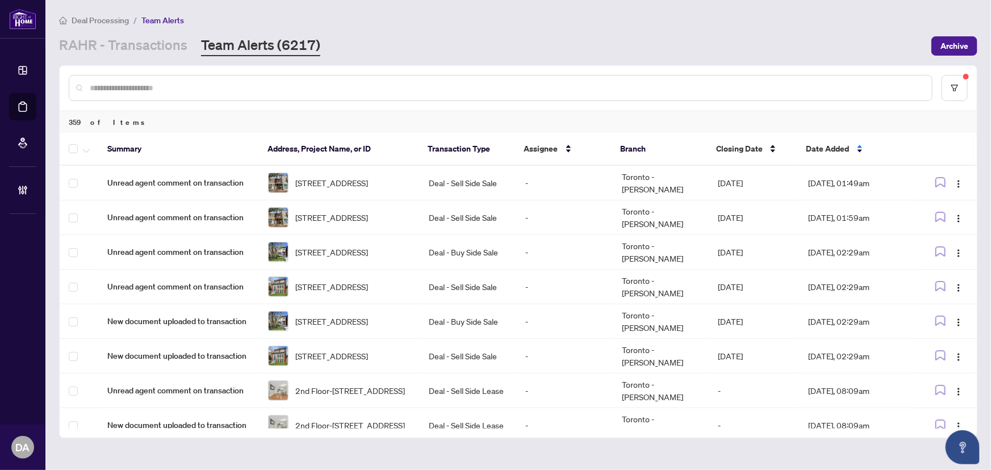
click at [290, 174] on div "[STREET_ADDRESS]" at bounding box center [339, 183] width 143 height 20
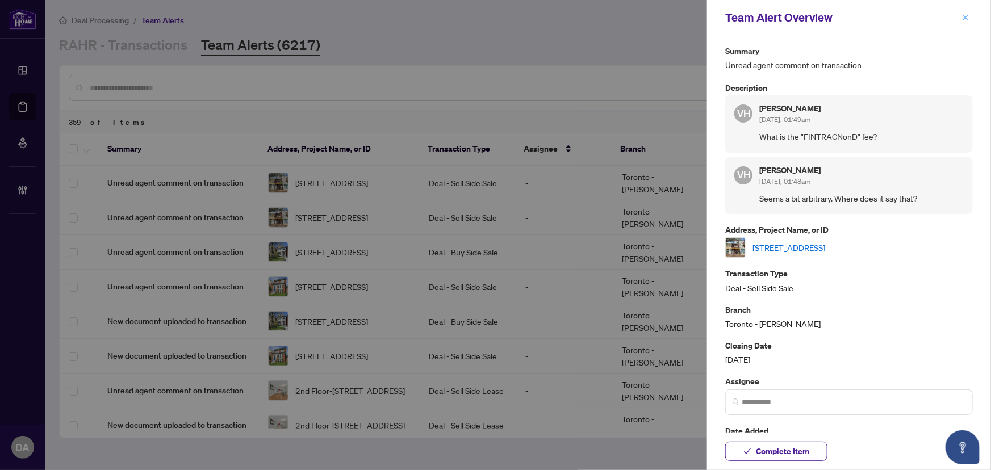
click at [965, 22] on span "button" at bounding box center [966, 18] width 8 height 18
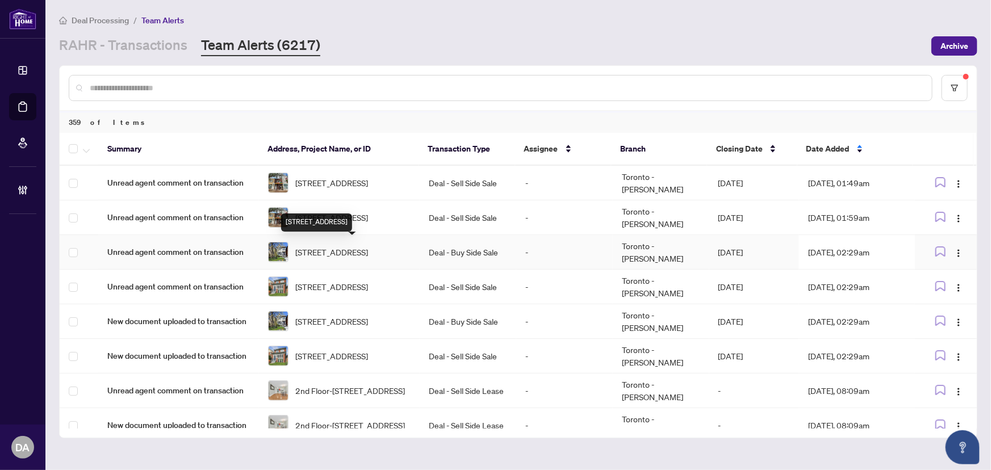
click at [354, 259] on span "[STREET_ADDRESS]" at bounding box center [331, 252] width 73 height 12
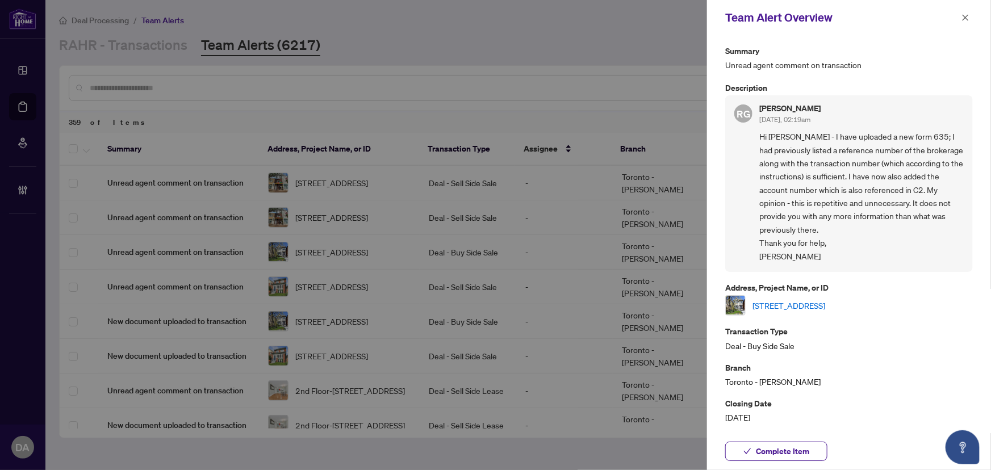
click at [962, 20] on icon "close" at bounding box center [966, 18] width 8 height 8
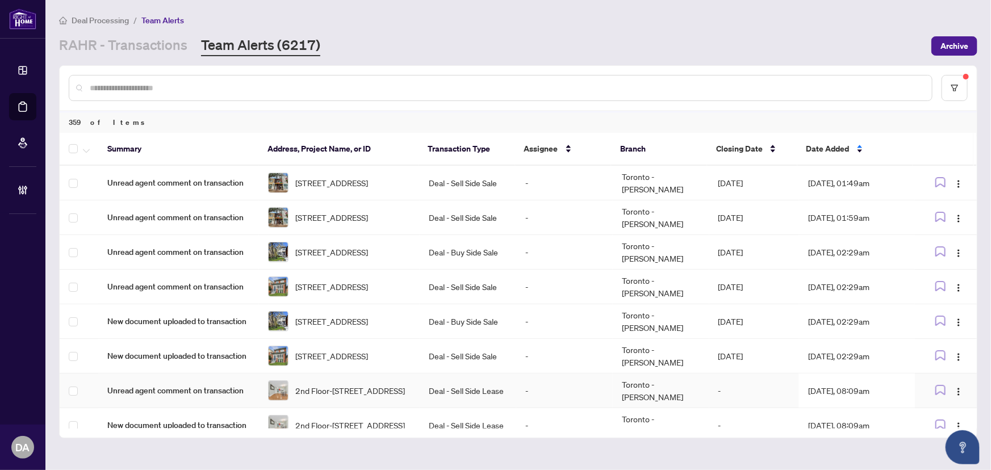
click at [477, 403] on td "Deal - Sell Side Lease" at bounding box center [468, 391] width 97 height 35
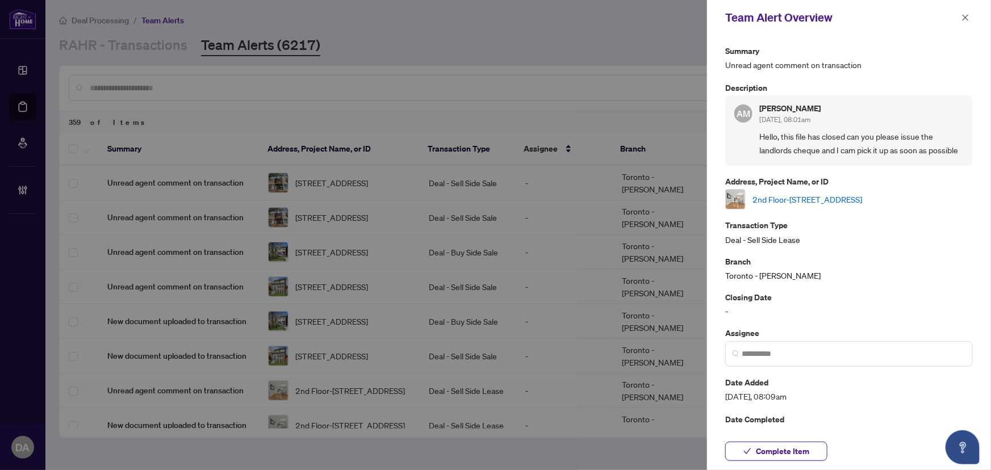
click at [824, 199] on link "2nd Floor-[STREET_ADDRESS]" at bounding box center [808, 199] width 110 height 12
click at [965, 17] on icon "close" at bounding box center [966, 18] width 8 height 8
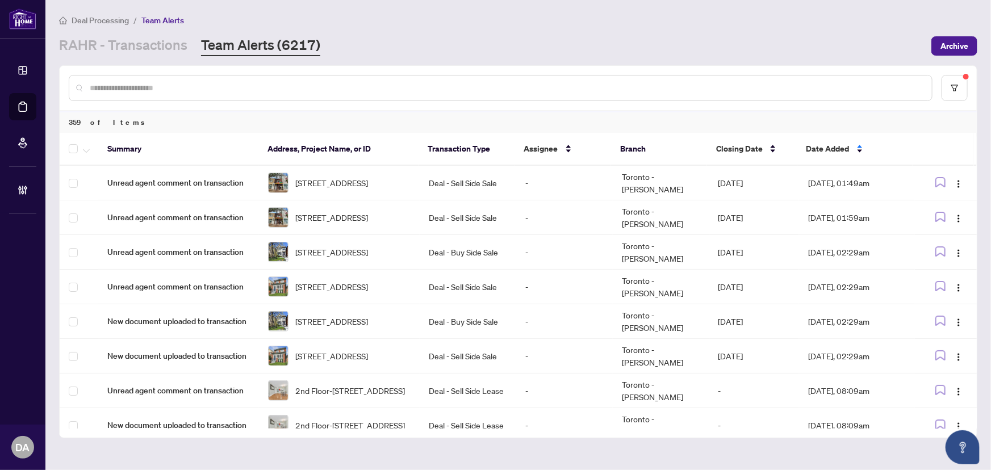
click at [440, 73] on div at bounding box center [519, 88] width 918 height 44
click at [447, 82] on input "text" at bounding box center [506, 88] width 833 height 12
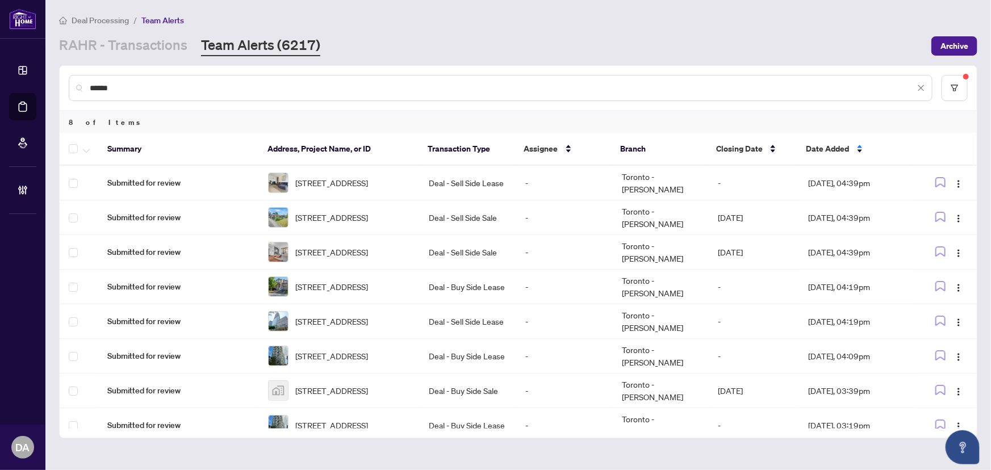
type input "******"
click at [85, 149] on icon "button" at bounding box center [86, 151] width 7 height 5
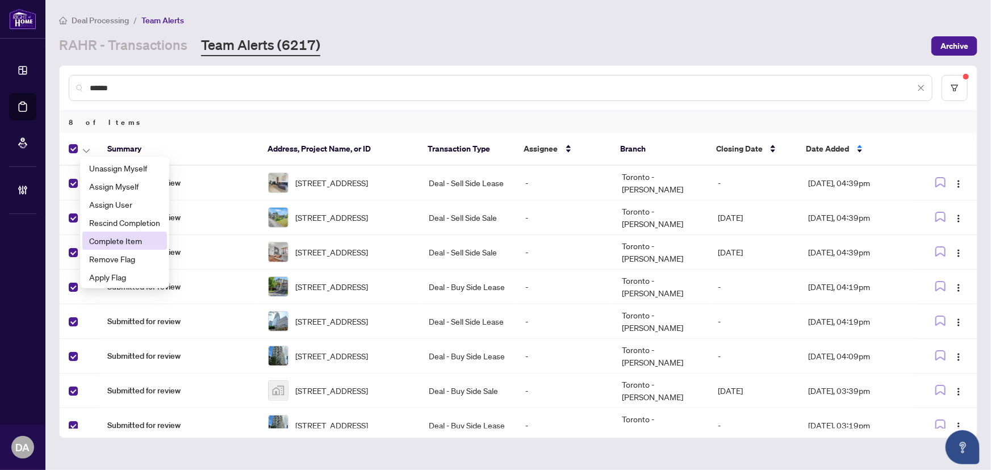
click at [147, 245] on span "Complete Item" at bounding box center [124, 241] width 71 height 12
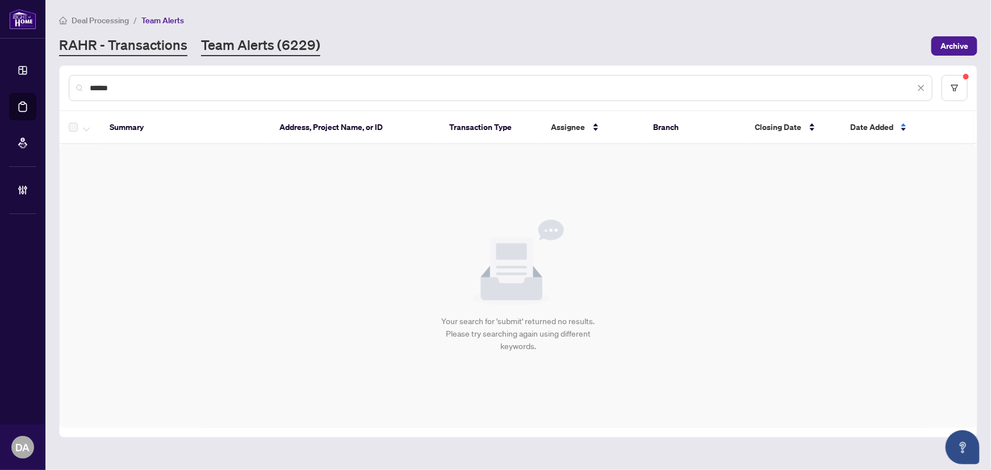
click at [135, 40] on link "RAHR - Transactions" at bounding box center [123, 46] width 128 height 20
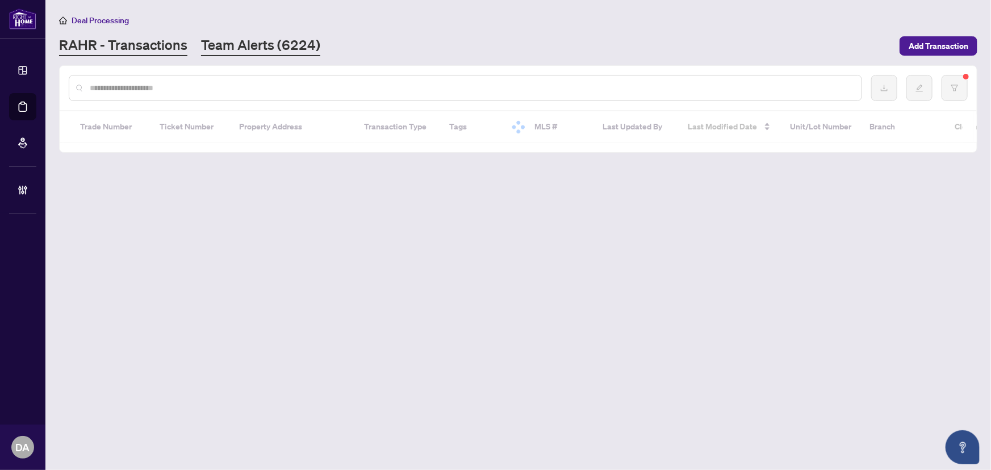
click at [241, 49] on link "Team Alerts (6224)" at bounding box center [260, 46] width 119 height 20
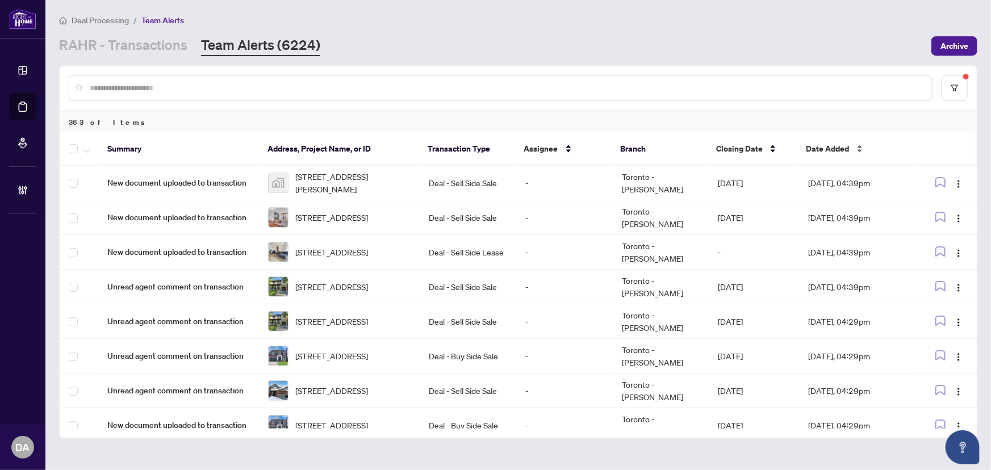
click at [823, 153] on span "Date Added" at bounding box center [828, 149] width 43 height 12
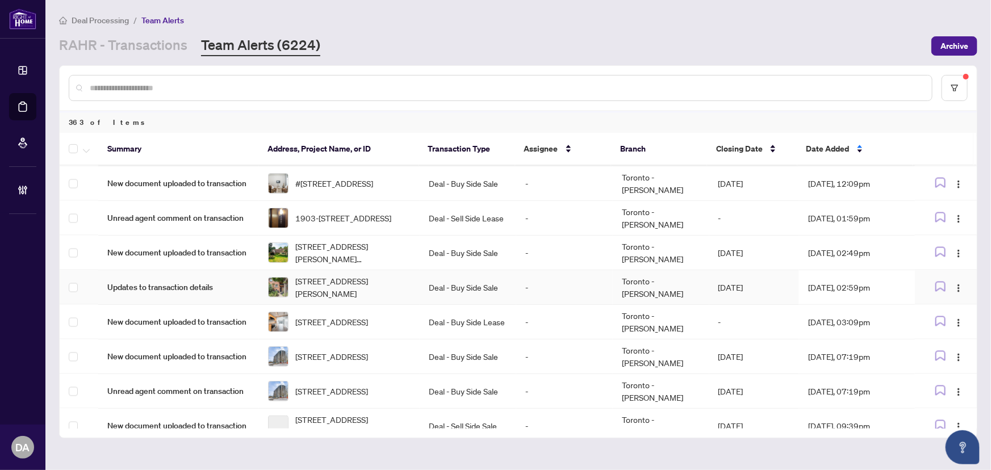
scroll to position [1120, 0]
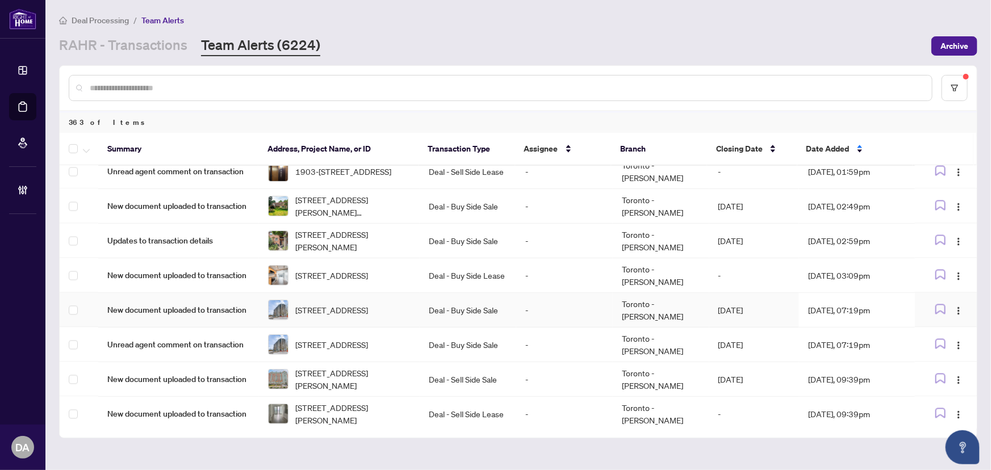
click at [474, 304] on td "Deal - Buy Side Sale" at bounding box center [468, 310] width 97 height 35
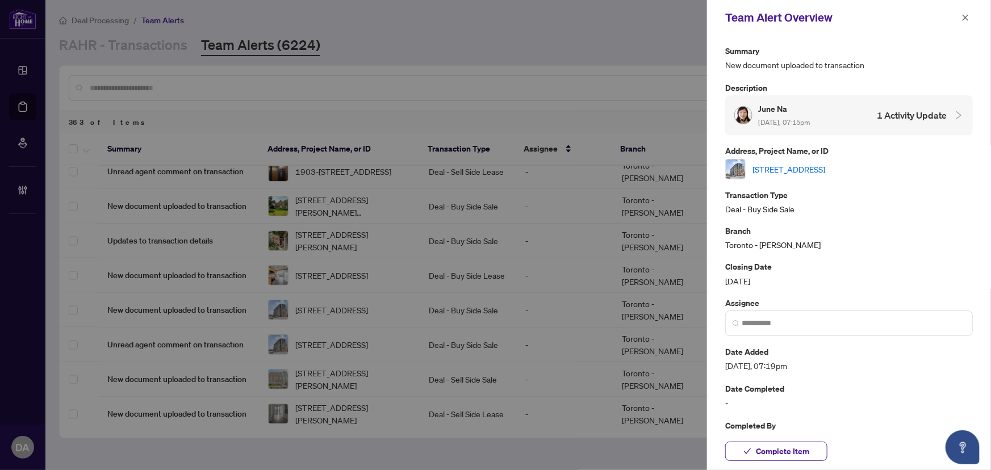
click at [837, 113] on div "June Na [DATE], 07:15pm 1 Activity Update" at bounding box center [841, 115] width 212 height 26
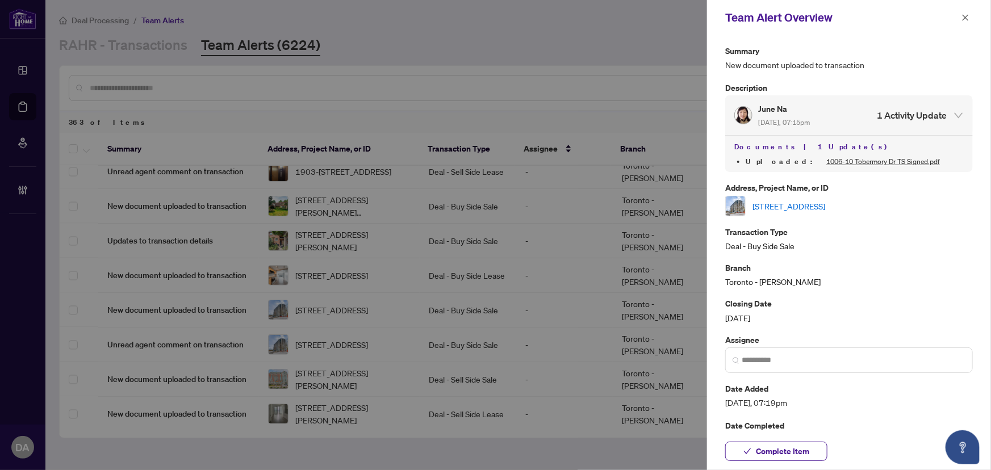
click at [826, 210] on link "[STREET_ADDRESS]" at bounding box center [789, 206] width 73 height 12
click at [970, 16] on button "button" at bounding box center [965, 18] width 15 height 14
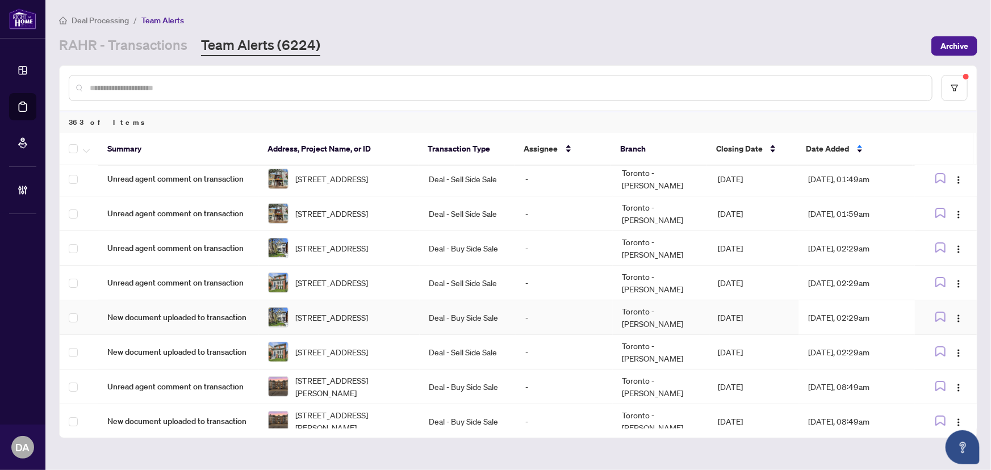
scroll to position [0, 0]
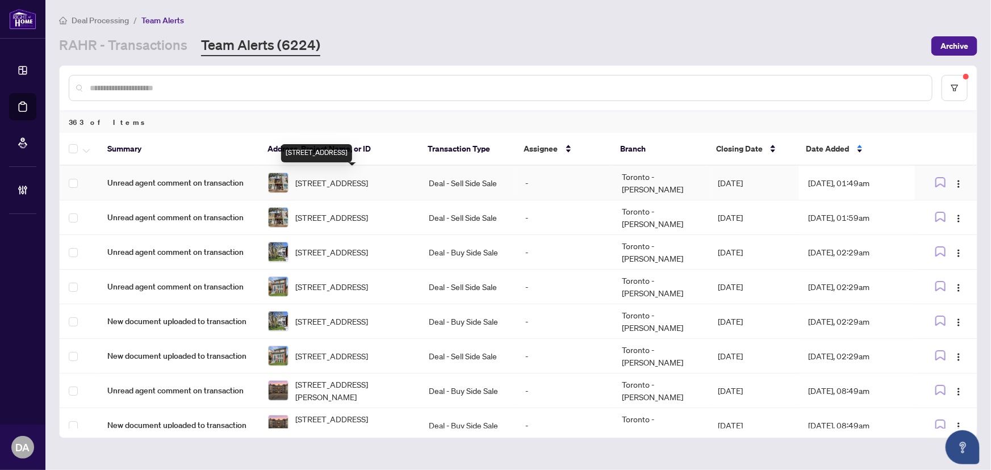
click at [357, 178] on span "[STREET_ADDRESS]" at bounding box center [331, 183] width 73 height 12
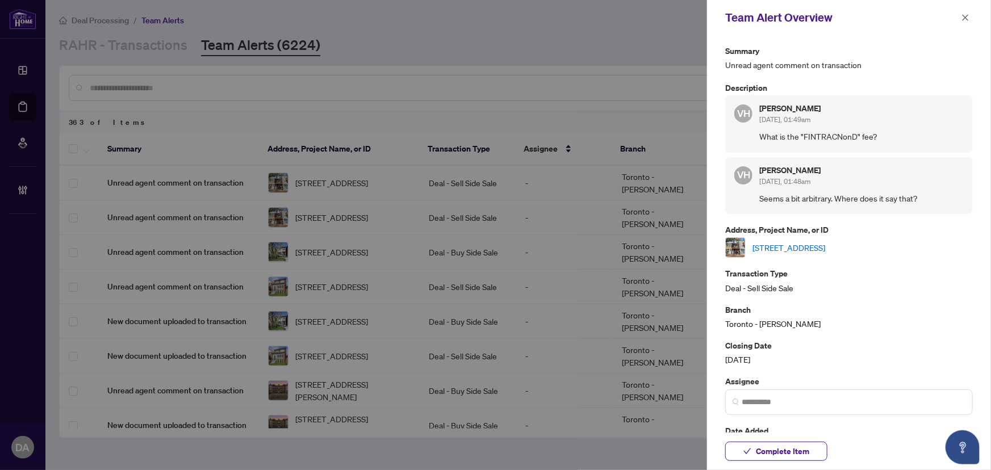
click at [806, 251] on link "[STREET_ADDRESS]" at bounding box center [789, 247] width 73 height 12
click at [969, 18] on icon "close" at bounding box center [966, 18] width 8 height 8
